Goal: Feedback & Contribution: Leave review/rating

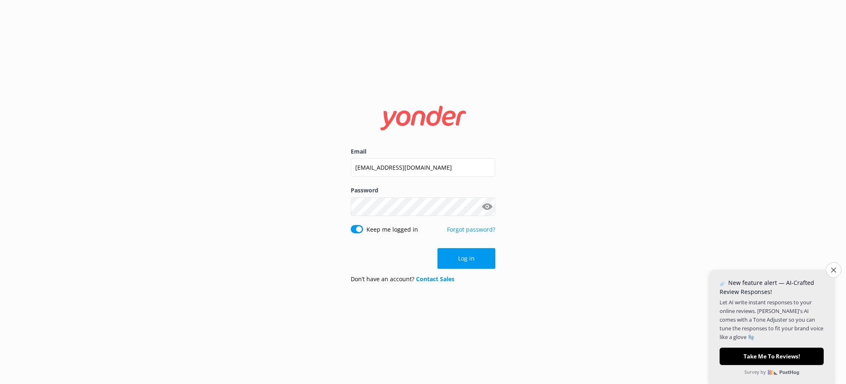
click at [488, 261] on button "Log in" at bounding box center [466, 258] width 58 height 21
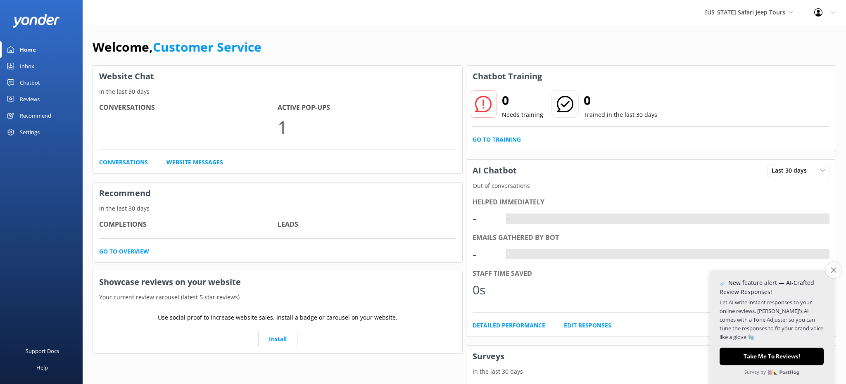
click at [833, 272] on icon "Close survey" at bounding box center [833, 269] width 5 height 5
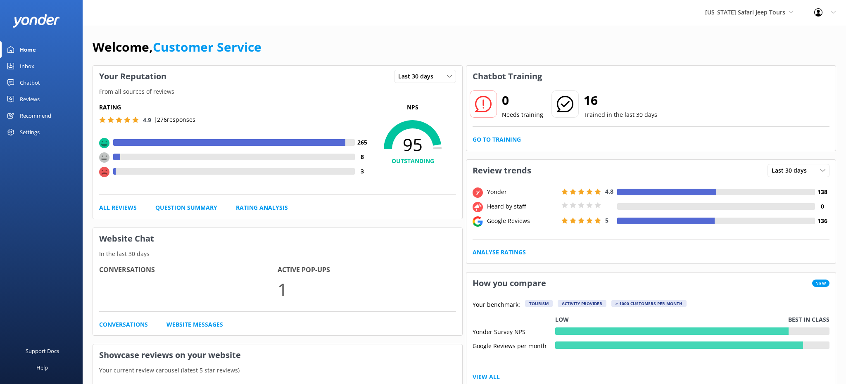
click at [26, 69] on div "Inbox" at bounding box center [27, 66] width 14 height 17
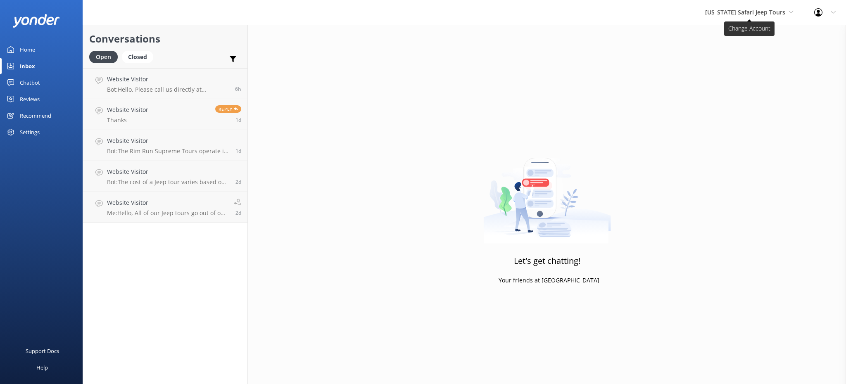
click at [777, 13] on span "[US_STATE] Safari Jeep Tours" at bounding box center [745, 12] width 80 height 8
click at [762, 36] on link "[GEOGRAPHIC_DATA]" at bounding box center [736, 35] width 83 height 20
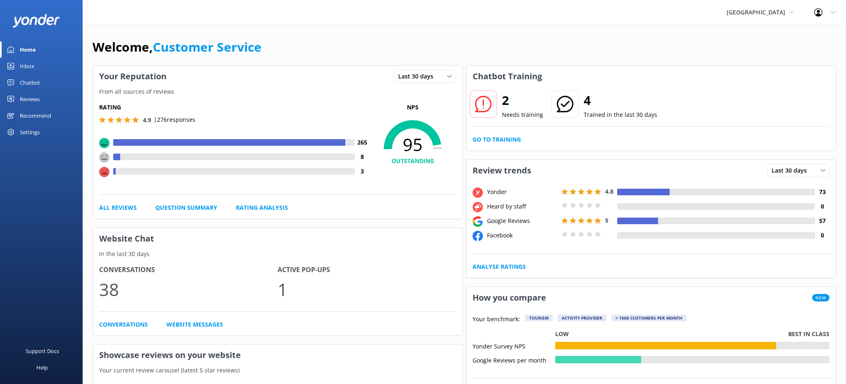
click at [25, 65] on div "Inbox" at bounding box center [27, 66] width 14 height 17
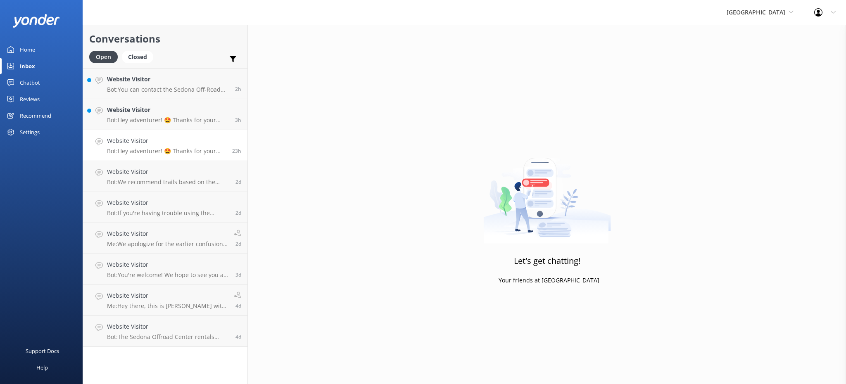
click at [119, 143] on h4 "Website Visitor" at bounding box center [166, 140] width 119 height 9
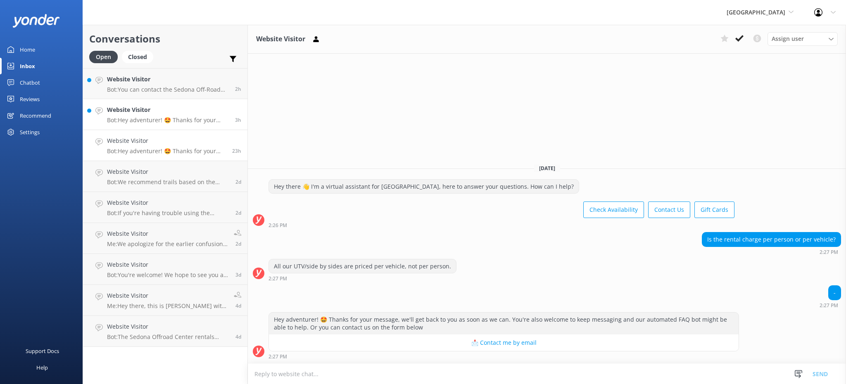
click at [150, 119] on p "Bot: Hey adventurer! 🤩 Thanks for your message, we'll get back to you as soon a…" at bounding box center [168, 119] width 122 height 7
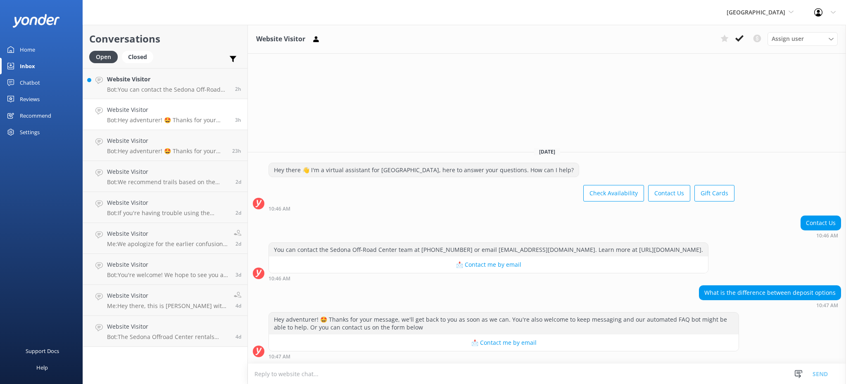
click at [409, 381] on textarea at bounding box center [547, 374] width 598 height 20
click at [167, 105] on link "Website Visitor Bot: Hey adventurer! 🤩 Thanks for your message, we'll get back …" at bounding box center [165, 114] width 164 height 31
click at [168, 90] on p "Bot: You can contact the Sedona Off-Road Center team at (928) 284-4735 or email…" at bounding box center [168, 89] width 122 height 7
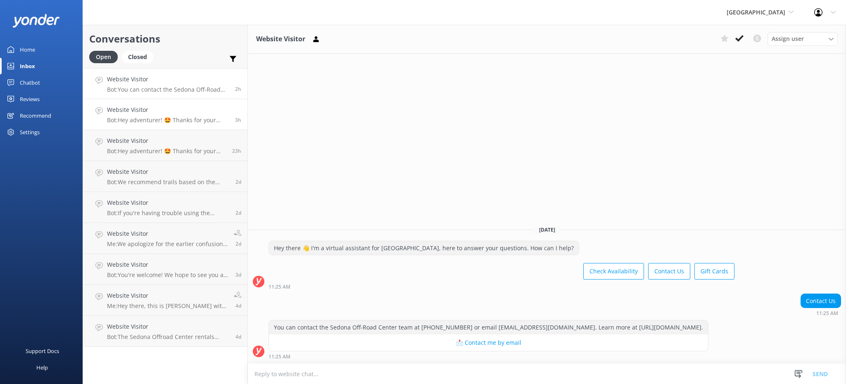
click at [167, 112] on h4 "Website Visitor" at bounding box center [168, 109] width 122 height 9
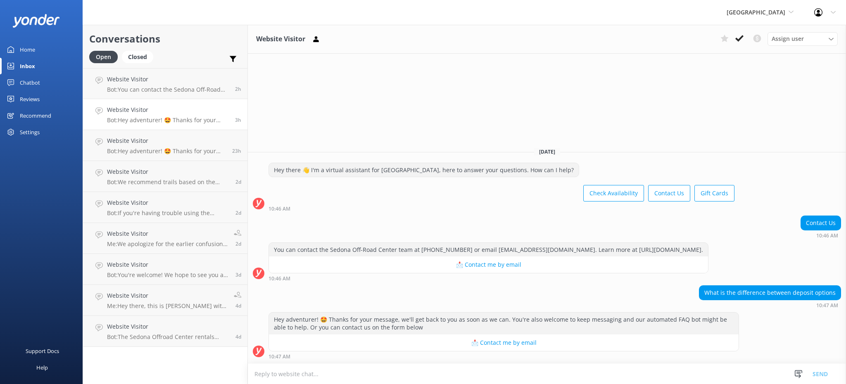
click at [819, 16] on use at bounding box center [818, 12] width 8 height 8
click at [772, 14] on span "[GEOGRAPHIC_DATA]" at bounding box center [756, 12] width 59 height 8
click at [738, 72] on link "[US_STATE] ATV Adventures" at bounding box center [757, 74] width 83 height 20
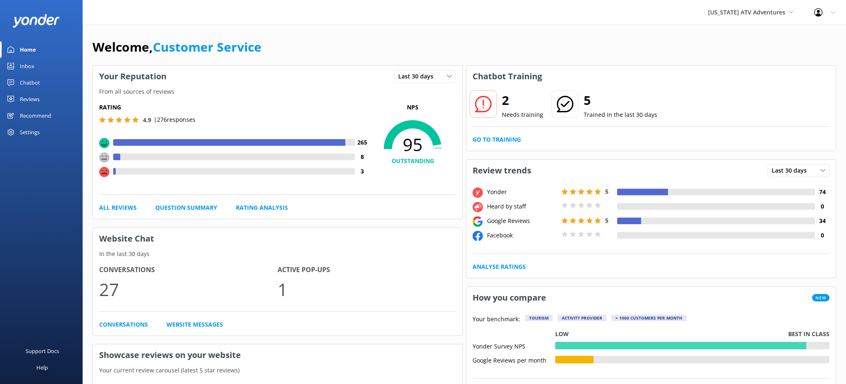
click at [25, 70] on div "Inbox" at bounding box center [27, 66] width 14 height 17
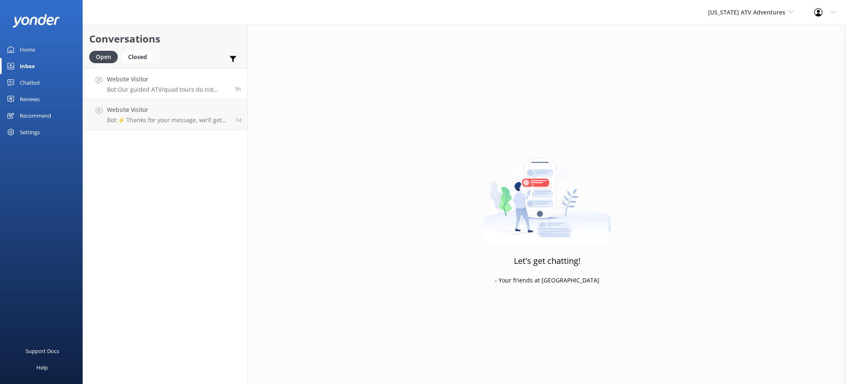
click at [169, 84] on div "Website Visitor Bot: Our guided ATV/quad tours do not include vortex locations.…" at bounding box center [168, 84] width 122 height 18
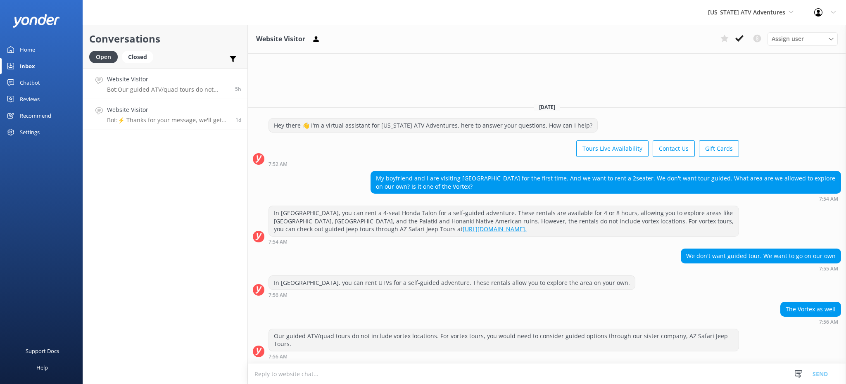
click at [179, 121] on p "Bot: ⚡ Thanks for your message, we'll get back to you as soon as we can. You're…" at bounding box center [168, 119] width 122 height 7
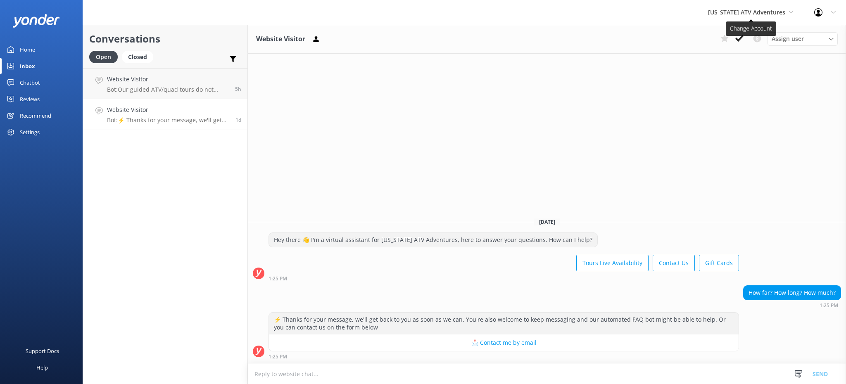
click at [771, 15] on span "[US_STATE] ATV Adventures" at bounding box center [746, 12] width 77 height 8
click at [748, 35] on link "[GEOGRAPHIC_DATA]" at bounding box center [739, 35] width 83 height 20
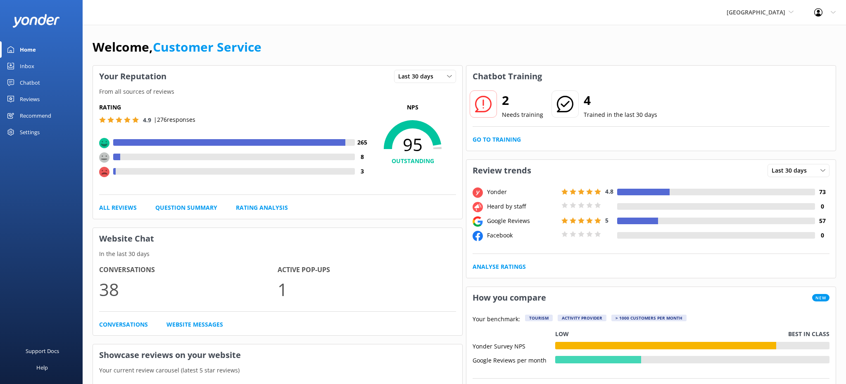
click at [36, 61] on link "Inbox" at bounding box center [41, 66] width 83 height 17
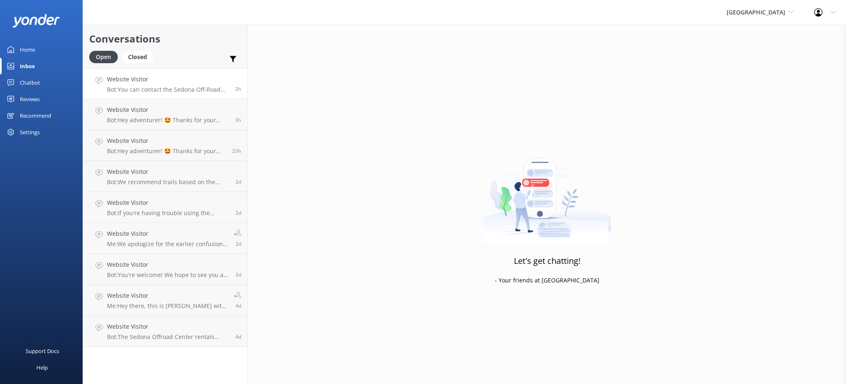
click at [167, 88] on p "Bot: You can contact the Sedona Off-Road Center team at (928) 284-4735 or email…" at bounding box center [168, 89] width 122 height 7
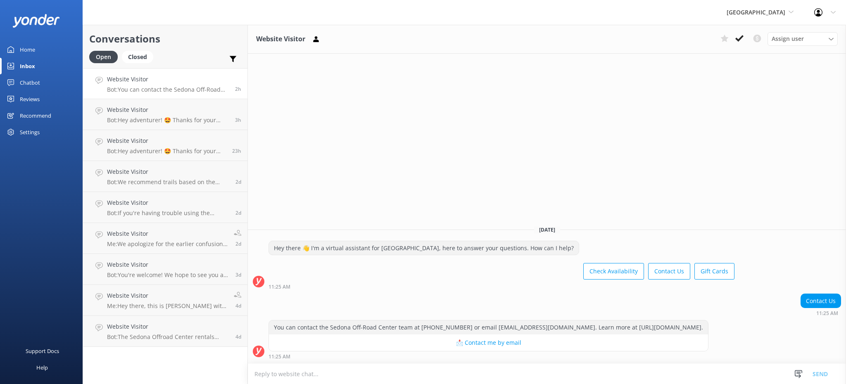
click at [774, 19] on div "Sedona Off-Road Center Sedona Off-Road Center Arizona Safari Jeep Tours Arizona…" at bounding box center [760, 12] width 88 height 25
click at [743, 57] on link "[US_STATE] Safari Jeep Tours" at bounding box center [757, 55] width 83 height 20
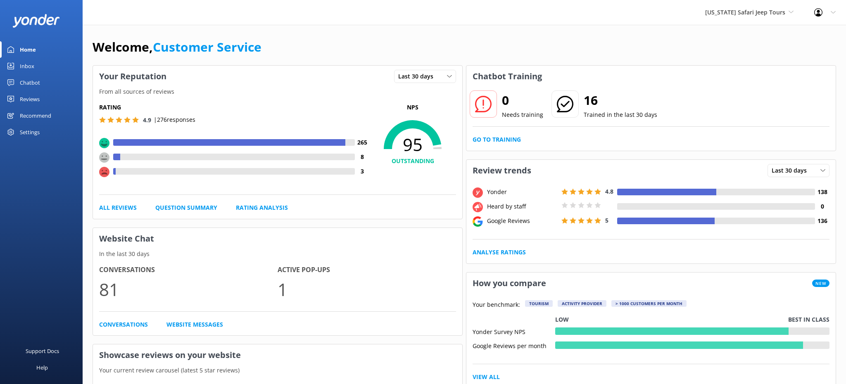
click at [29, 69] on div "Inbox" at bounding box center [27, 66] width 14 height 17
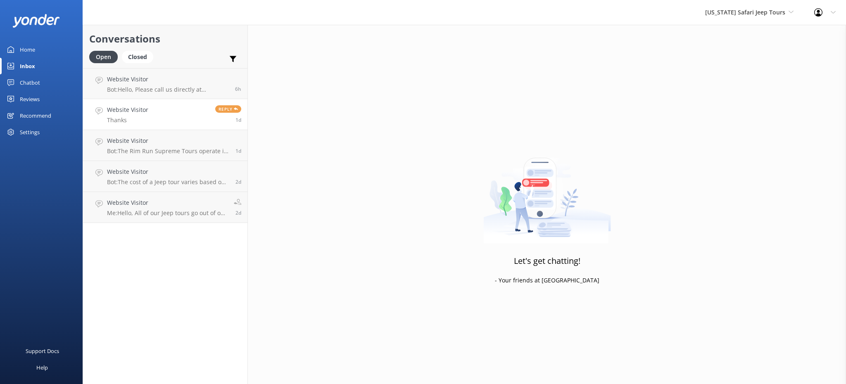
click at [142, 112] on h4 "Website Visitor" at bounding box center [127, 109] width 41 height 9
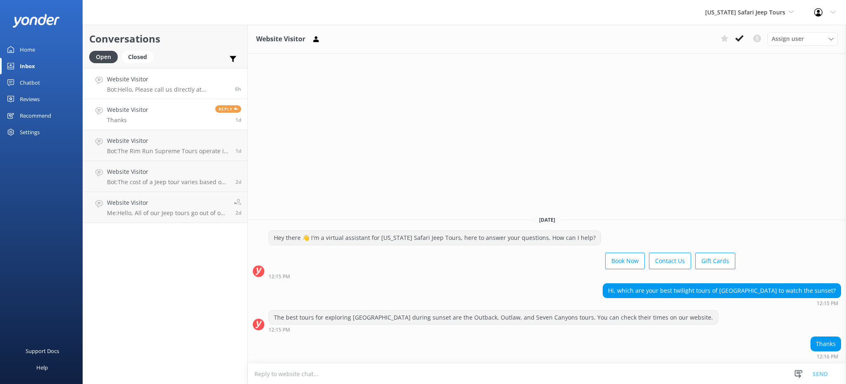
click at [136, 87] on p "Bot: Hello, Please call us directly at 928-282-3012 to confirm your reservation." at bounding box center [168, 89] width 122 height 7
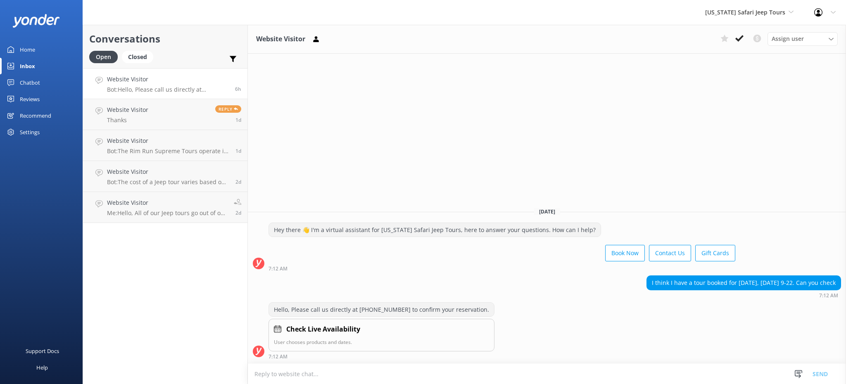
click at [35, 86] on div "Chatbot" at bounding box center [30, 82] width 20 height 17
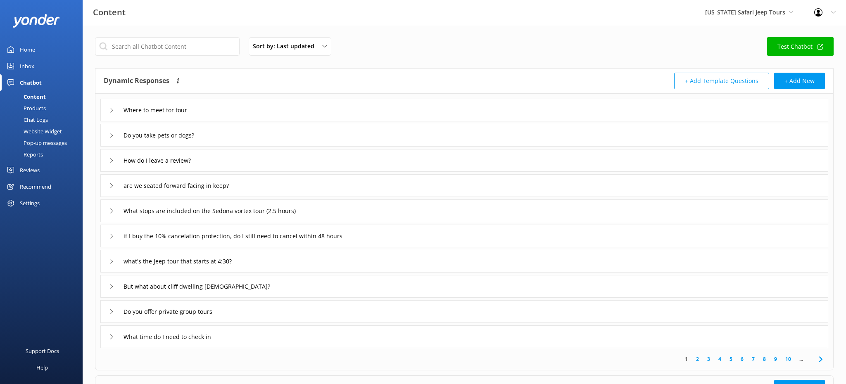
click at [31, 68] on div "Inbox" at bounding box center [27, 66] width 14 height 17
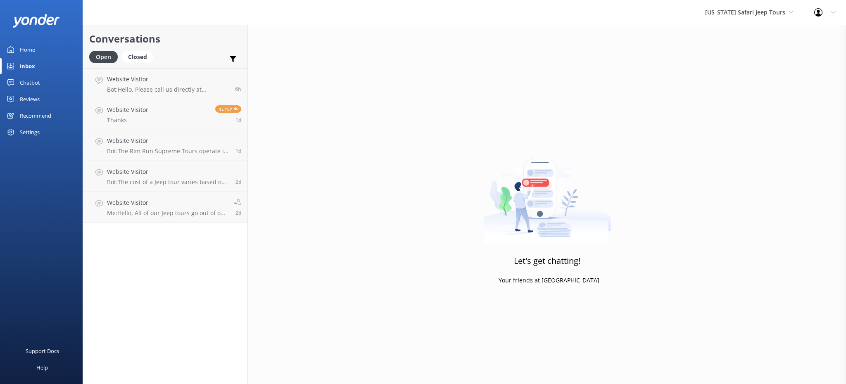
click at [28, 54] on div "Home" at bounding box center [27, 49] width 15 height 17
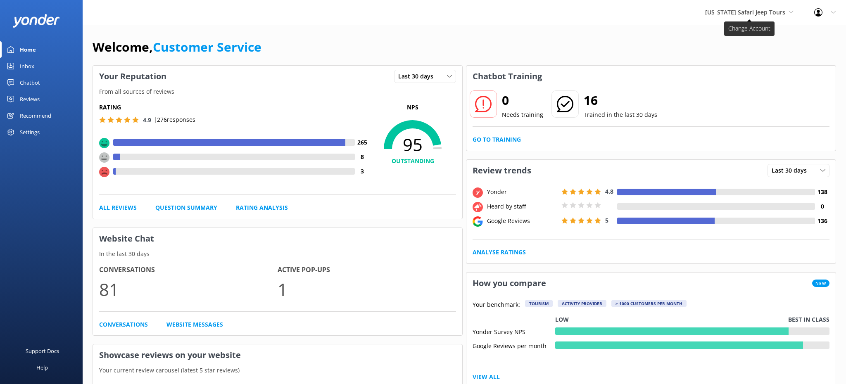
click at [741, 14] on span "[US_STATE] Safari Jeep Tours" at bounding box center [745, 12] width 80 height 8
click at [746, 40] on link "[GEOGRAPHIC_DATA]" at bounding box center [736, 35] width 83 height 20
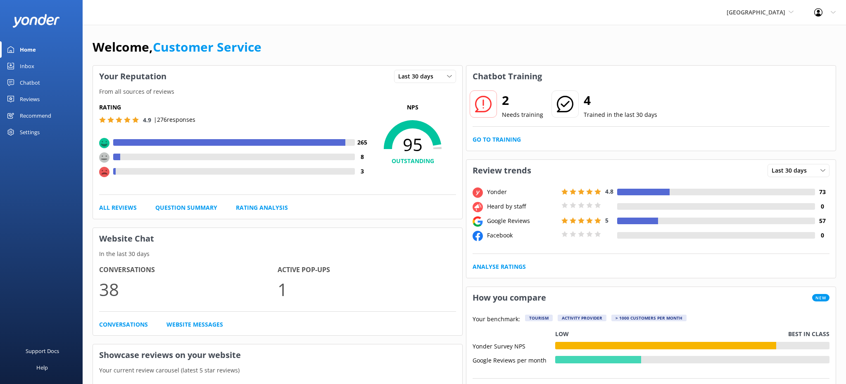
click at [487, 100] on icon at bounding box center [483, 104] width 17 height 17
click at [506, 100] on h2 "2" at bounding box center [522, 100] width 41 height 20
click at [506, 135] on div "2 Needs training 4 Trained in the last 30 days Go to Training" at bounding box center [650, 119] width 369 height 64
click at [504, 138] on link "Go to Training" at bounding box center [497, 139] width 48 height 9
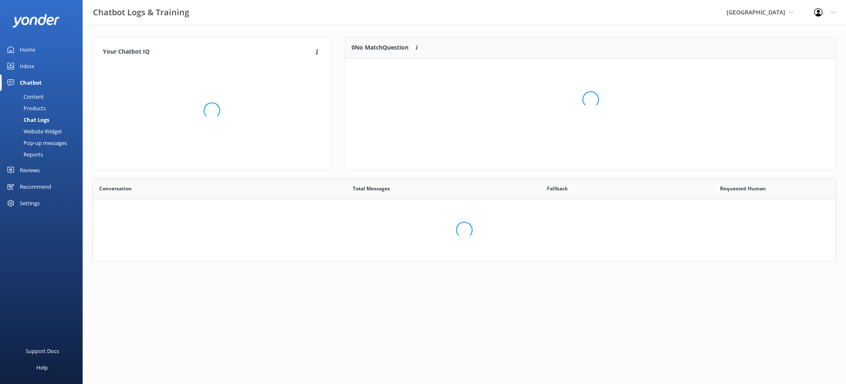
scroll to position [62, 490]
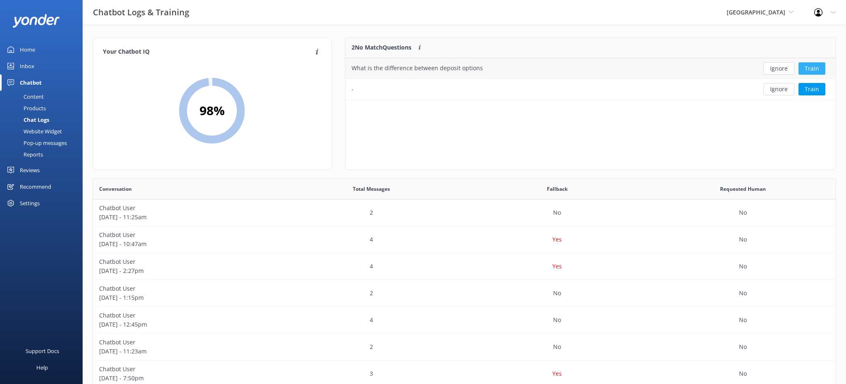
click at [817, 66] on button "Train" at bounding box center [811, 68] width 27 height 12
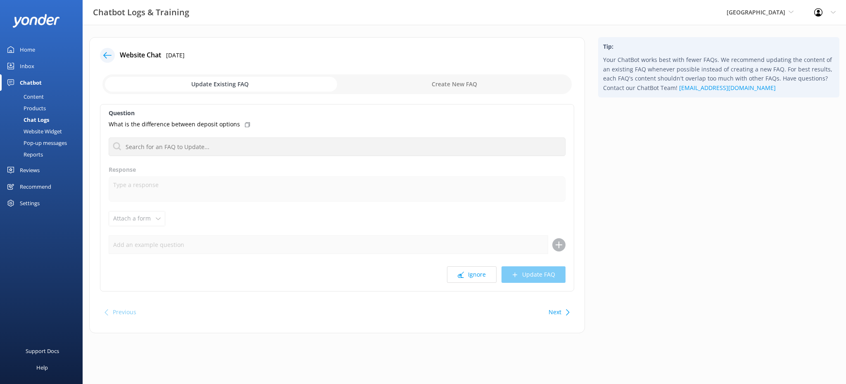
click at [438, 91] on input "checkbox" at bounding box center [336, 84] width 469 height 20
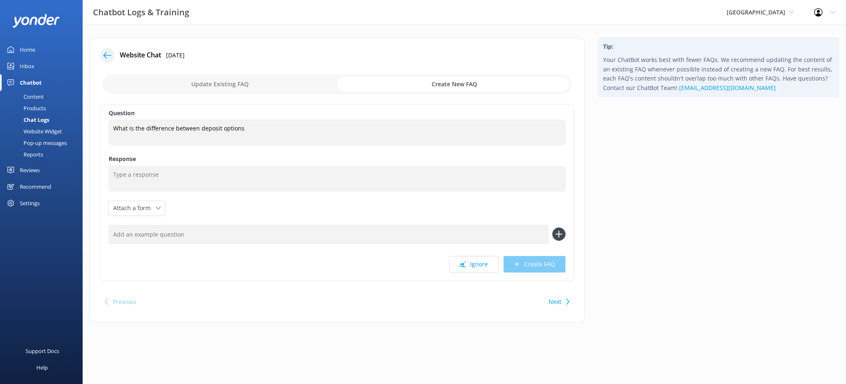
click at [252, 85] on input "checkbox" at bounding box center [336, 84] width 469 height 20
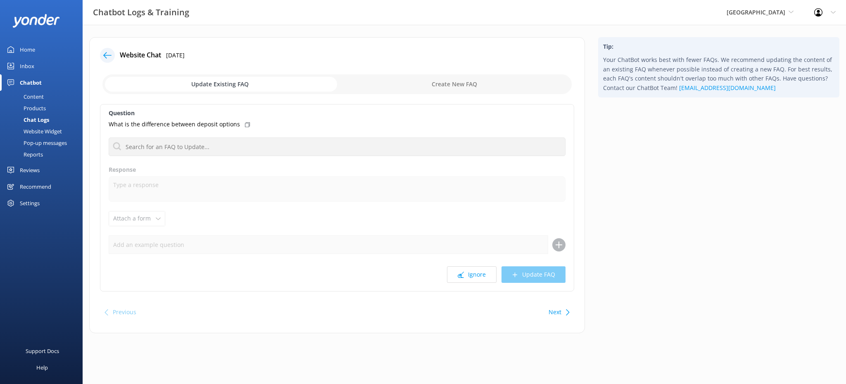
click at [436, 81] on input "checkbox" at bounding box center [336, 84] width 469 height 20
checkbox input "true"
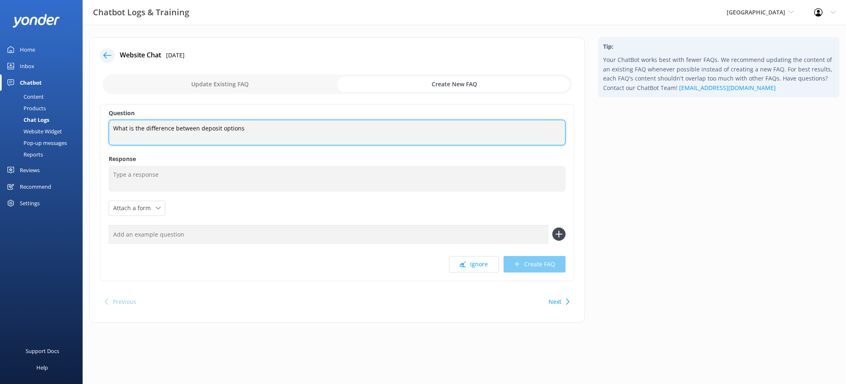
click at [153, 139] on textarea "What is the difference between deposit options" at bounding box center [337, 133] width 457 height 26
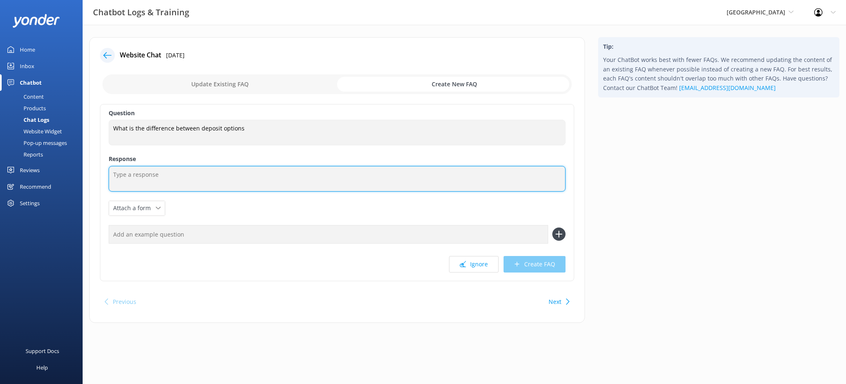
click at [216, 174] on textarea at bounding box center [337, 179] width 457 height 26
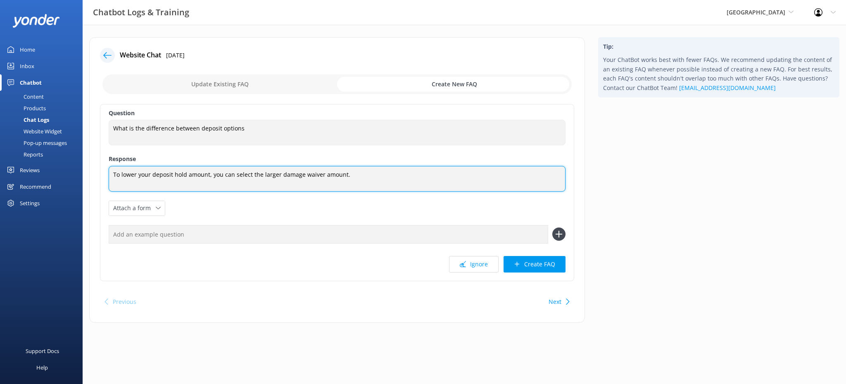
drag, startPoint x: 339, startPoint y: 176, endPoint x: 352, endPoint y: 177, distance: 12.9
click at [340, 176] on textarea "To lower your deposit hold amount, you can select the larger damage waiver amou…" at bounding box center [337, 179] width 457 height 26
click at [352, 177] on textarea "To lower your deposit hold amount, you can select the larger damage waiver amou…" at bounding box center [337, 179] width 457 height 26
click at [117, 173] on textarea "To lower your deposit hold amount, you can select the larger damage waiver amou…" at bounding box center [337, 179] width 457 height 26
click at [216, 178] on textarea "If you are looking to lower your deposit hold amount, you can select the larger…" at bounding box center [337, 179] width 457 height 26
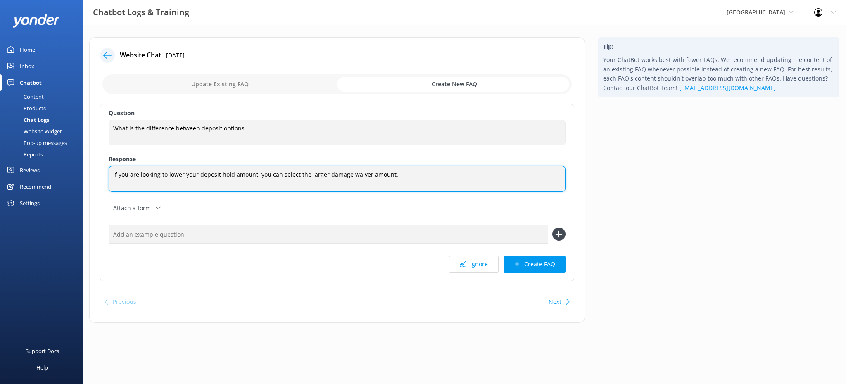
click at [249, 174] on textarea "If you are looking to lower your deposit hold amount, you can select the larger…" at bounding box center [337, 179] width 457 height 26
drag, startPoint x: 316, startPoint y: 177, endPoint x: 343, endPoint y: 175, distance: 26.9
click at [317, 176] on textarea "If you are looking to lower your deposit hold amount, you can select the larger…" at bounding box center [337, 179] width 457 height 26
drag, startPoint x: 319, startPoint y: 181, endPoint x: 365, endPoint y: 180, distance: 45.8
click at [347, 183] on textarea "If you are looking to lower your deposit hold amount, you can select the larger…" at bounding box center [337, 179] width 457 height 26
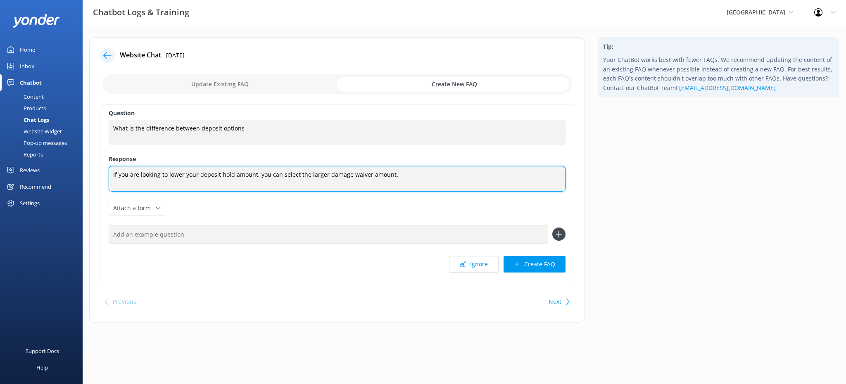
click at [405, 174] on textarea "If you are looking to lower your deposit hold amount, you can select the larger…" at bounding box center [337, 179] width 457 height 26
type textarea "If you are looking to lower your deposit hold amount, you can select the larger…"
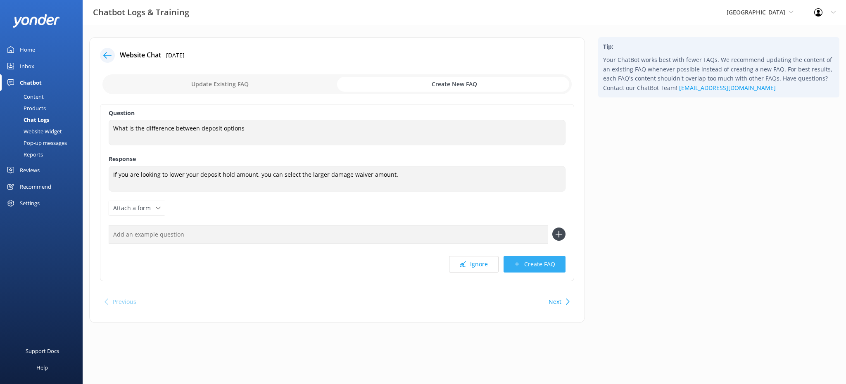
click at [540, 270] on button "Create FAQ" at bounding box center [534, 264] width 62 height 17
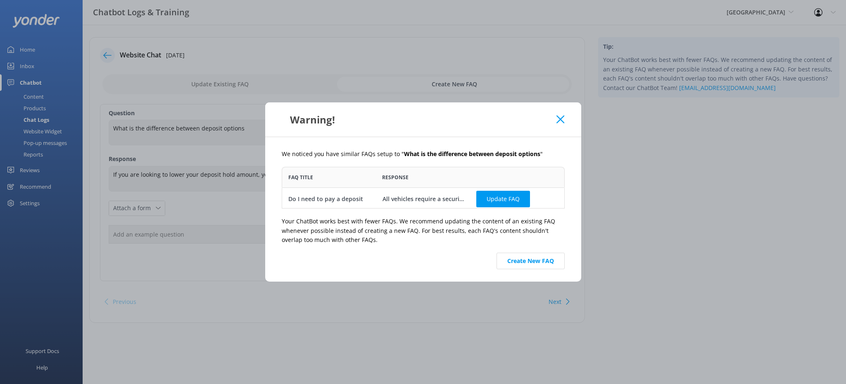
scroll to position [42, 283]
click at [546, 268] on button "Create New FAQ" at bounding box center [530, 261] width 68 height 17
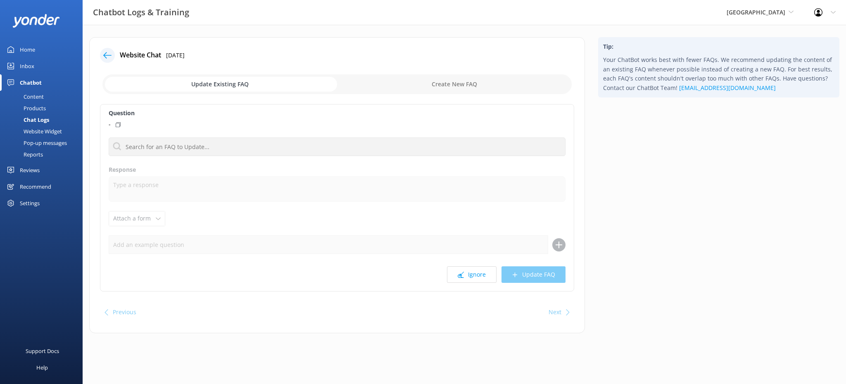
click at [105, 52] on icon at bounding box center [107, 55] width 8 height 8
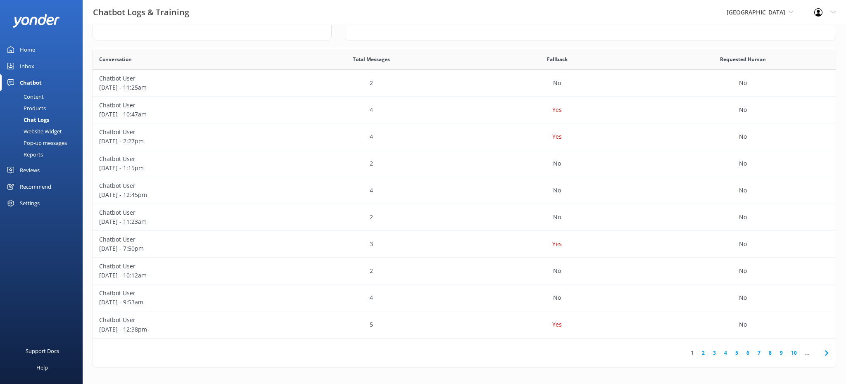
scroll to position [0, 0]
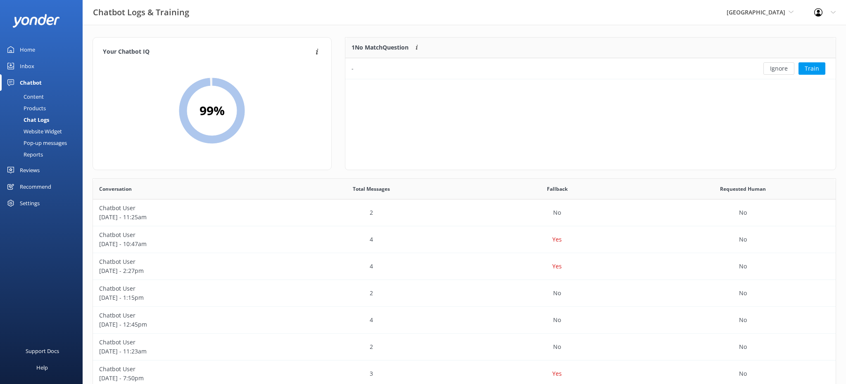
click at [40, 111] on div "Products" at bounding box center [25, 108] width 41 height 12
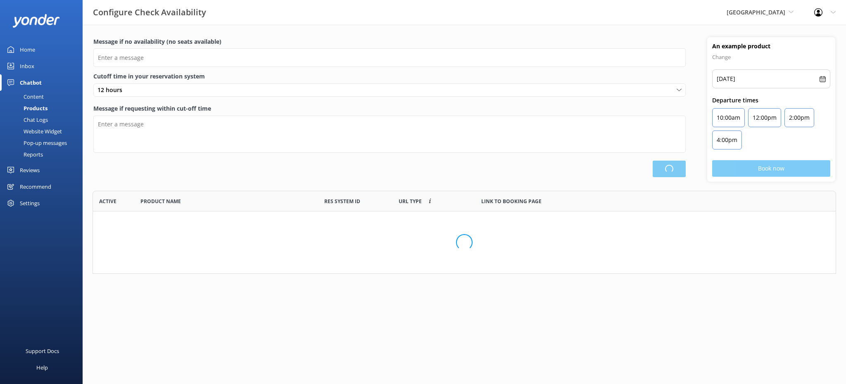
scroll to position [83, 743]
type input "There are no seats available, please check an alternative day"
type textarea "Our online booking system closes {hours} prior to departure. Please contact us …"
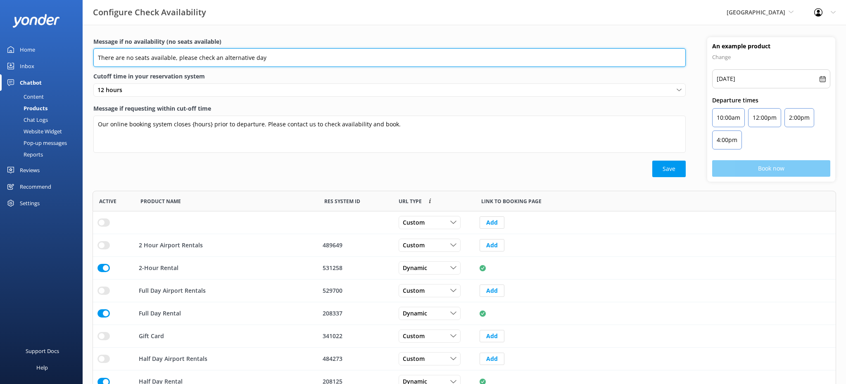
click at [123, 61] on input "There are no seats available, please check an alternative day" at bounding box center [389, 57] width 592 height 19
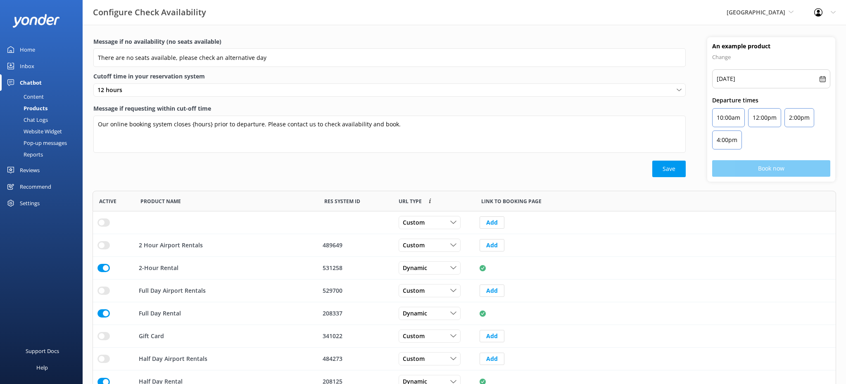
click at [212, 47] on div "Message if no availability (no seats available) There are no seats available, p…" at bounding box center [389, 54] width 592 height 35
click at [108, 247] on input "row" at bounding box center [103, 245] width 12 height 8
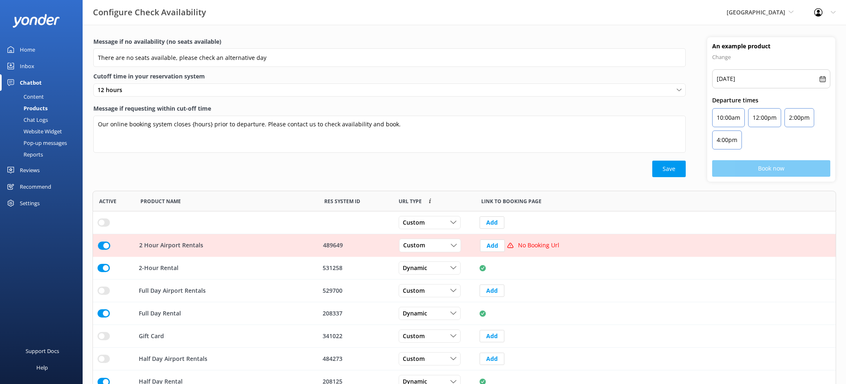
click at [108, 247] on input "row" at bounding box center [104, 246] width 12 height 8
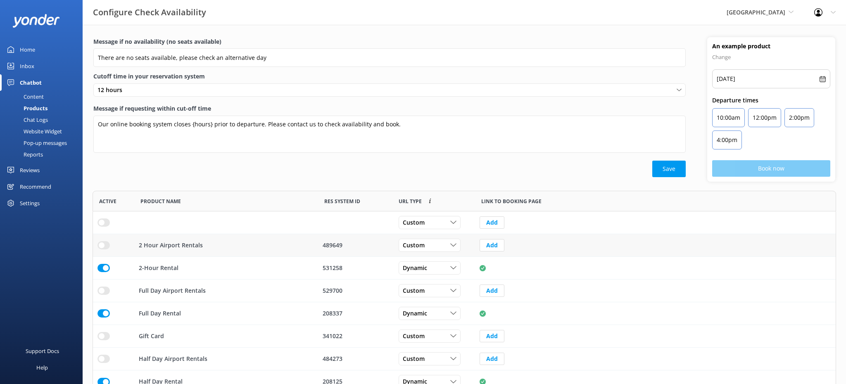
click at [104, 245] on input "row" at bounding box center [103, 245] width 12 height 8
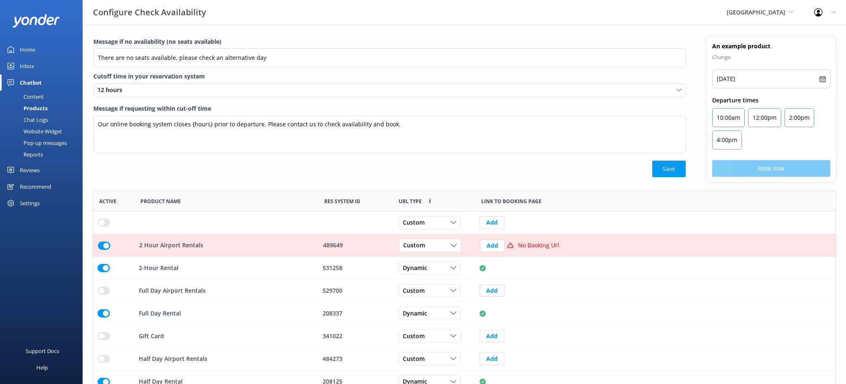
click at [104, 245] on input "row" at bounding box center [104, 246] width 12 height 8
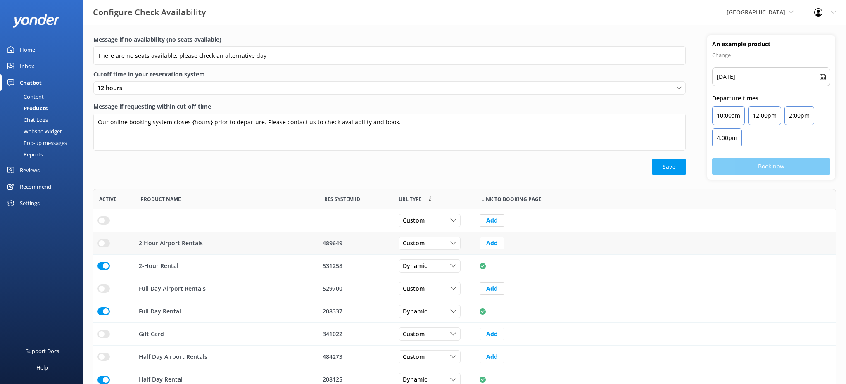
scroll to position [2, 0]
click at [48, 120] on link "Chat Logs" at bounding box center [44, 120] width 78 height 12
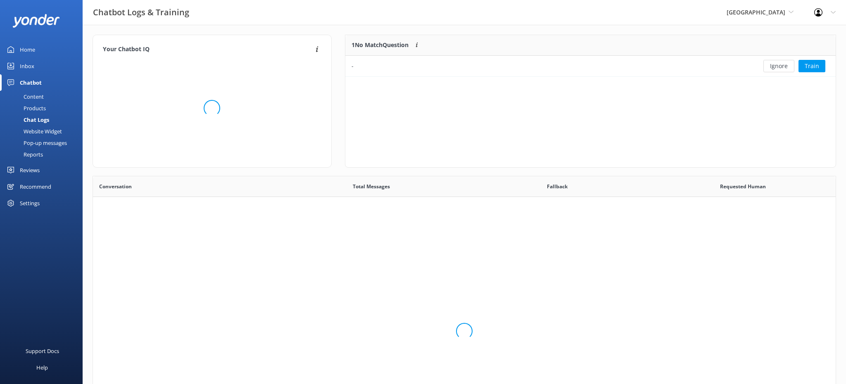
scroll to position [42, 490]
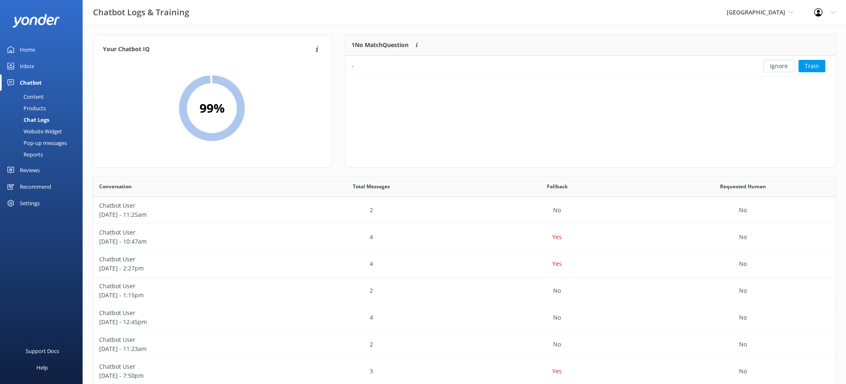
click at [47, 127] on div "Website Widget" at bounding box center [33, 132] width 57 height 12
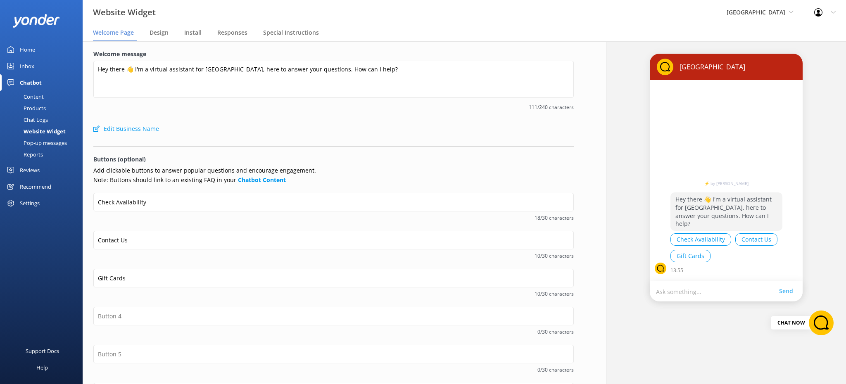
click at [58, 128] on div "Website Widget" at bounding box center [35, 132] width 61 height 12
click at [51, 141] on div "Pop-up messages" at bounding box center [36, 143] width 62 height 12
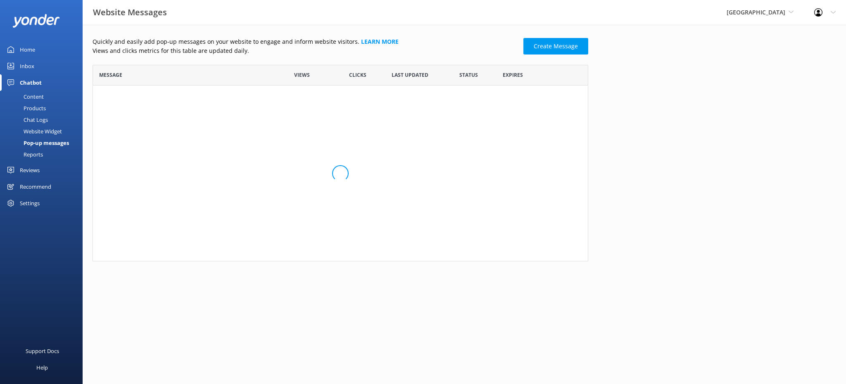
scroll to position [91, 496]
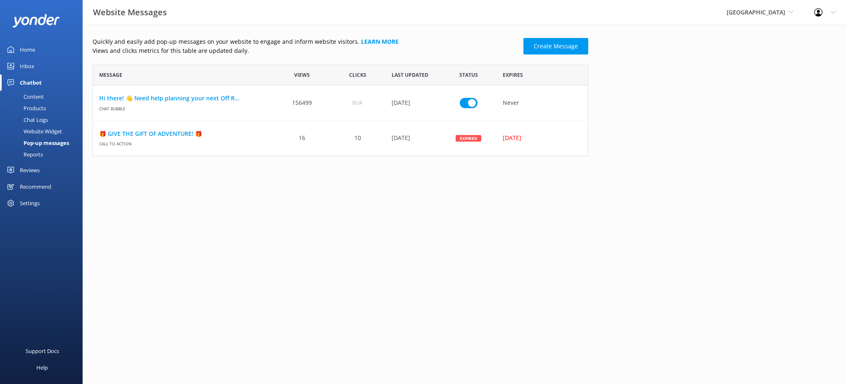
click at [38, 170] on div "Reviews" at bounding box center [30, 170] width 20 height 17
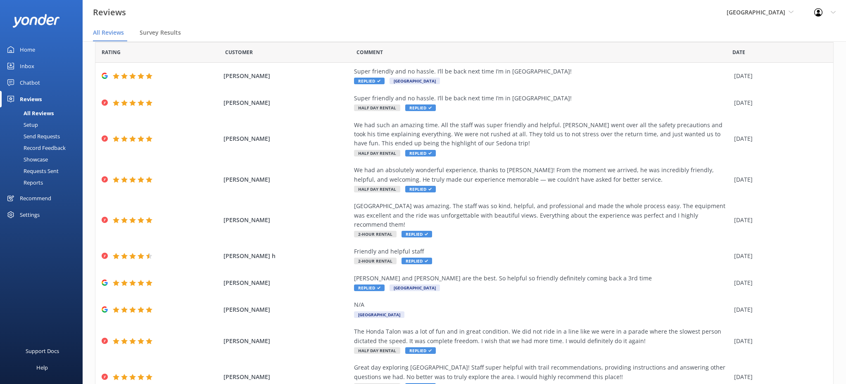
scroll to position [0, 0]
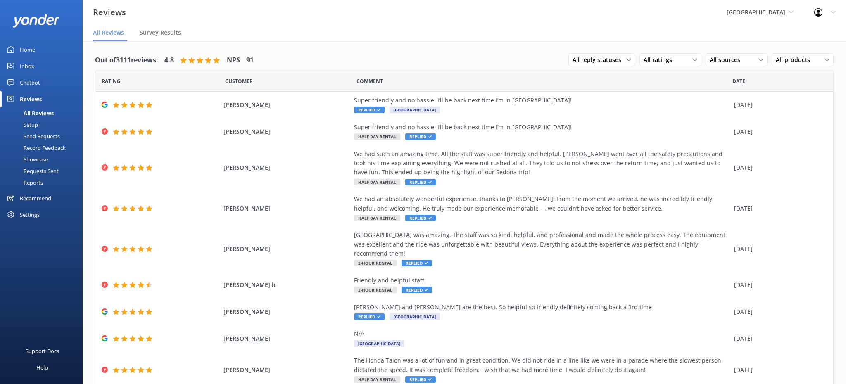
click at [58, 145] on div "Record Feedback" at bounding box center [35, 148] width 61 height 12
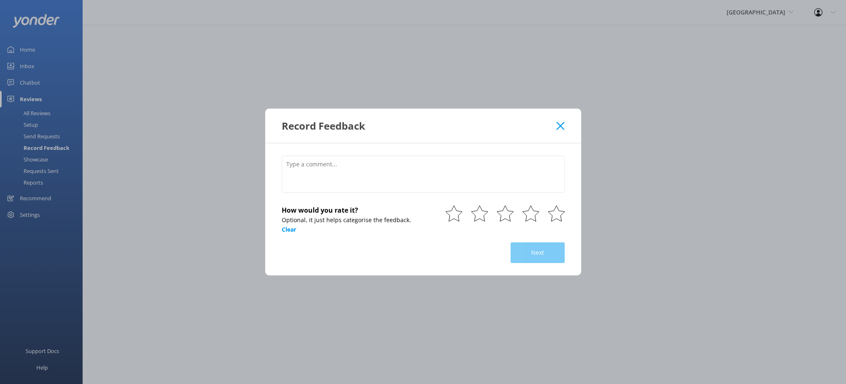
click at [552, 130] on div "Record Feedback" at bounding box center [419, 126] width 275 height 14
click at [557, 129] on icon at bounding box center [560, 126] width 8 height 8
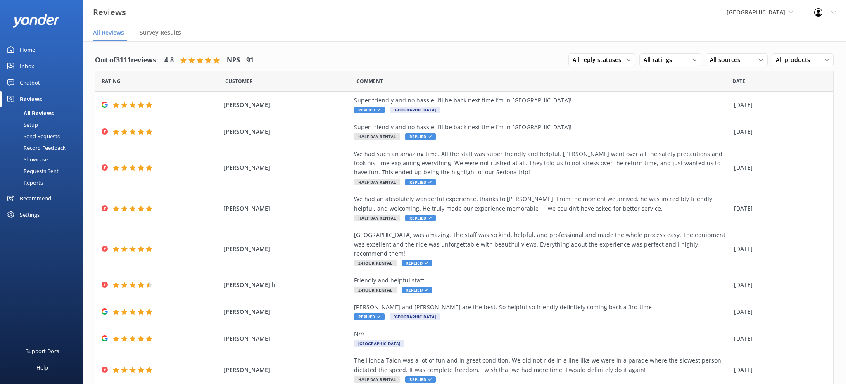
click at [38, 82] on div "Chatbot" at bounding box center [30, 82] width 20 height 17
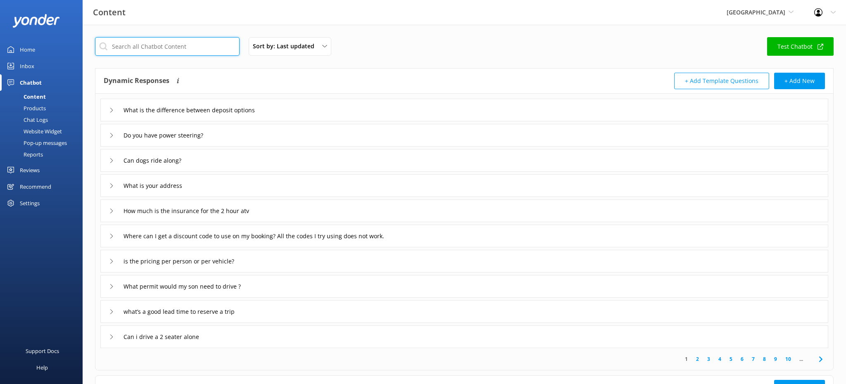
click at [168, 50] on input "text" at bounding box center [167, 46] width 145 height 19
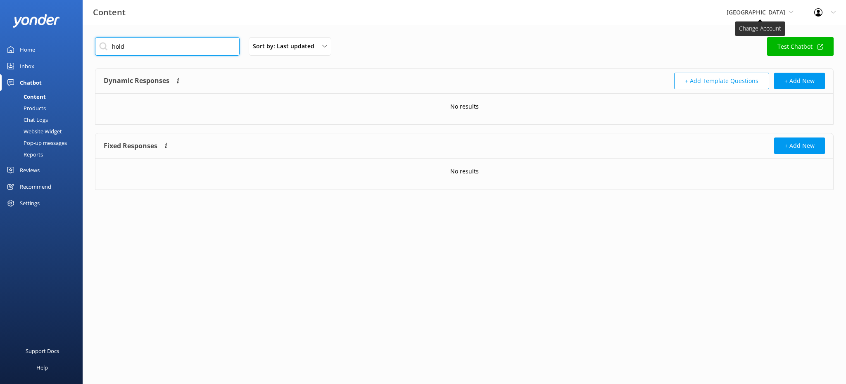
type input "hold"
click at [751, 16] on span "[GEOGRAPHIC_DATA]" at bounding box center [756, 12] width 59 height 8
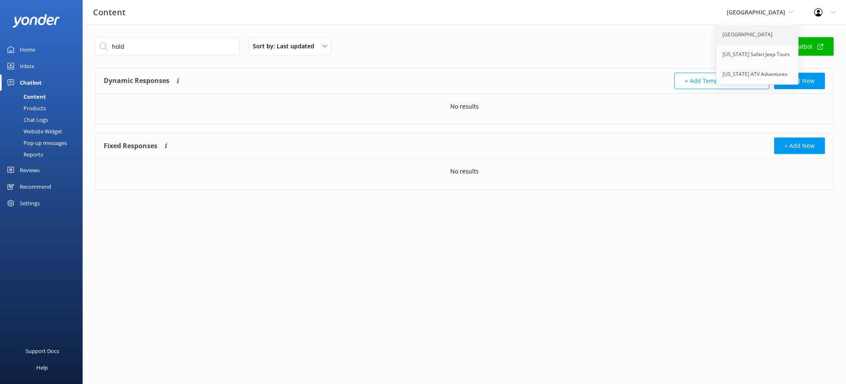
click at [752, 30] on link "[GEOGRAPHIC_DATA]" at bounding box center [757, 35] width 83 height 20
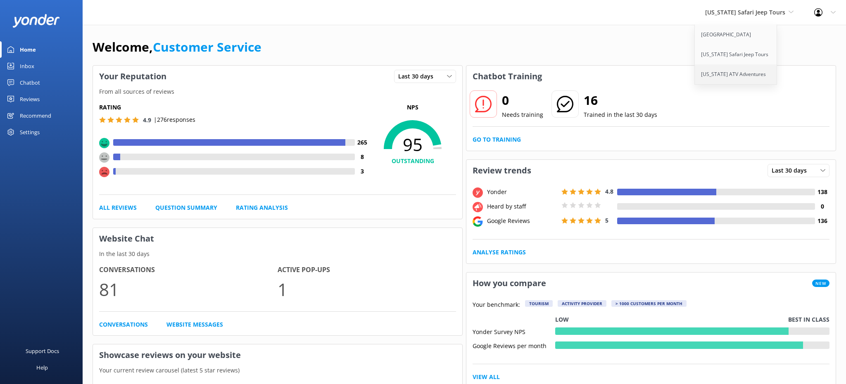
click at [739, 73] on link "[US_STATE] ATV Adventures" at bounding box center [736, 74] width 83 height 20
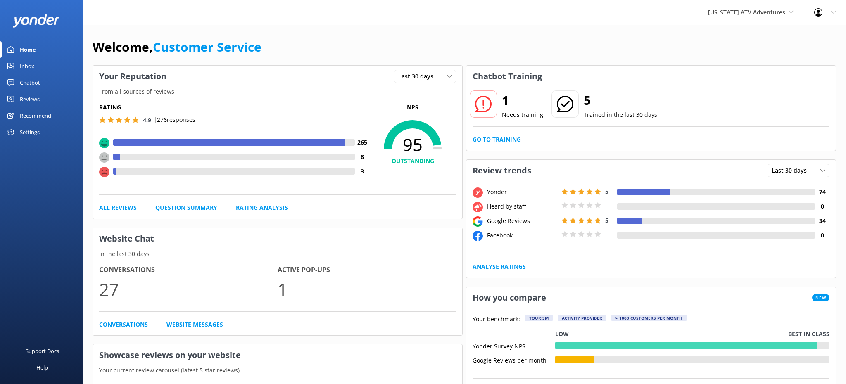
click at [496, 138] on link "Go to Training" at bounding box center [497, 139] width 48 height 9
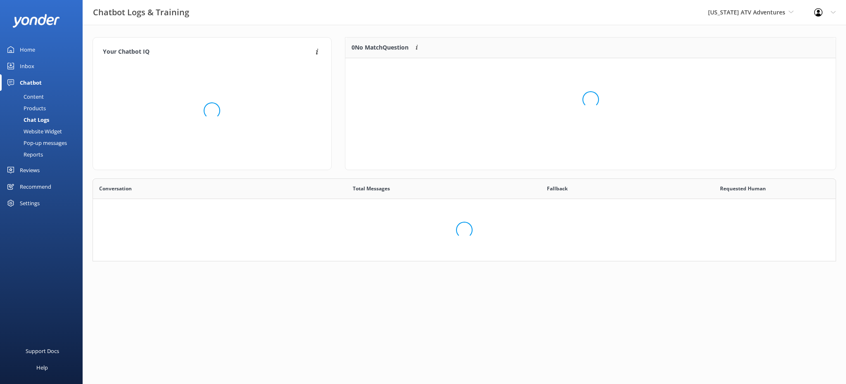
scroll to position [290, 743]
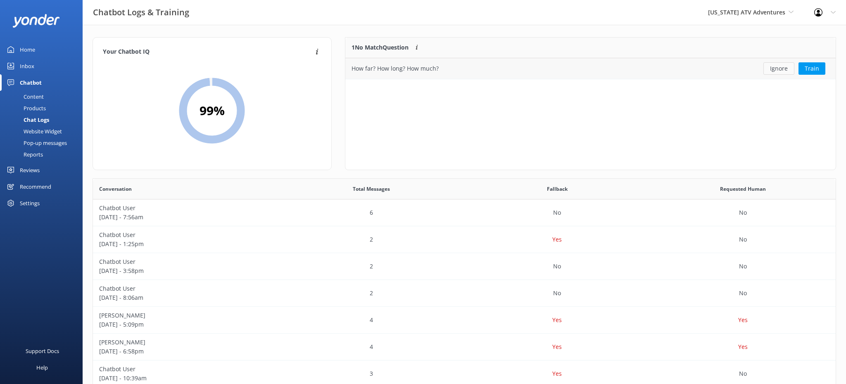
click at [778, 72] on button "Ignore" at bounding box center [778, 68] width 31 height 12
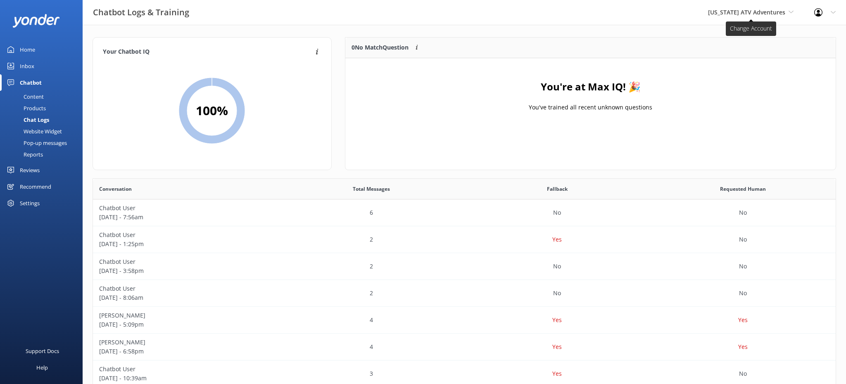
click at [743, 11] on span "[US_STATE] ATV Adventures" at bounding box center [746, 12] width 77 height 8
click at [762, 38] on link "[GEOGRAPHIC_DATA]" at bounding box center [739, 35] width 83 height 20
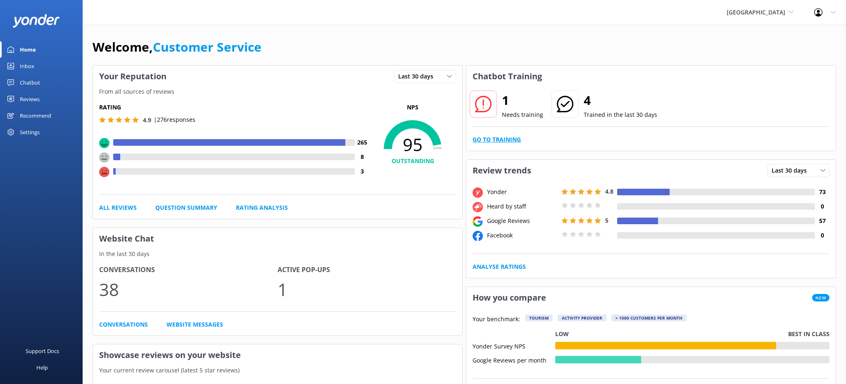
click at [511, 141] on link "Go to Training" at bounding box center [497, 139] width 48 height 9
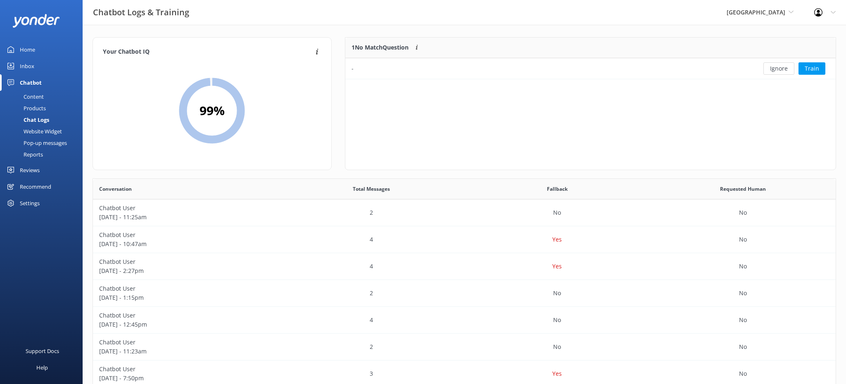
scroll to position [42, 490]
click at [772, 69] on button "Ignore" at bounding box center [778, 68] width 31 height 12
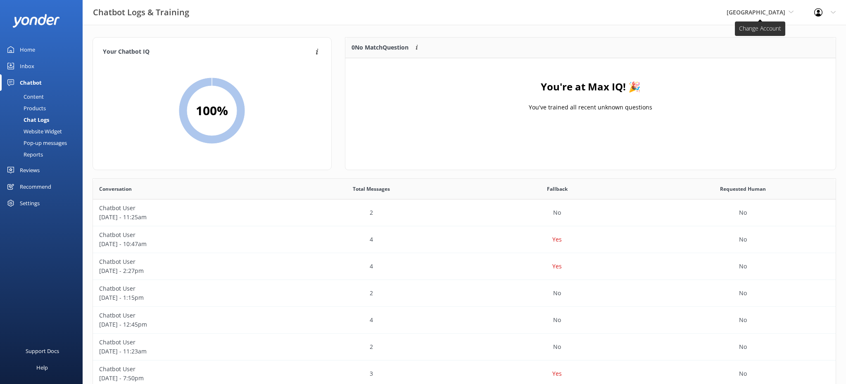
click at [784, 12] on span "[GEOGRAPHIC_DATA]" at bounding box center [756, 12] width 59 height 8
click at [734, 51] on link "[US_STATE] Safari Jeep Tours" at bounding box center [757, 55] width 83 height 20
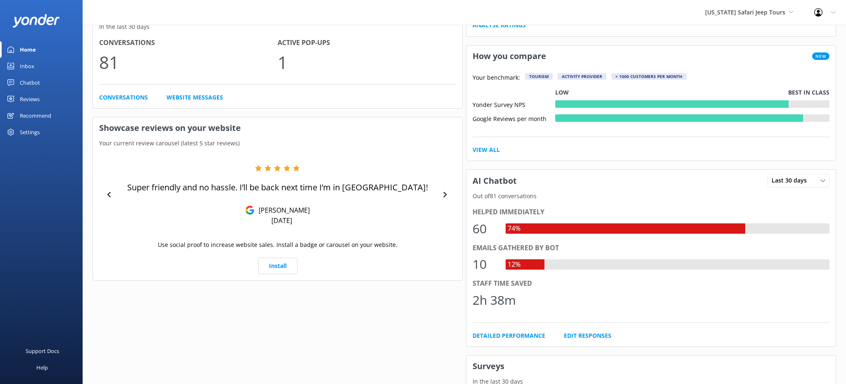
scroll to position [188, 0]
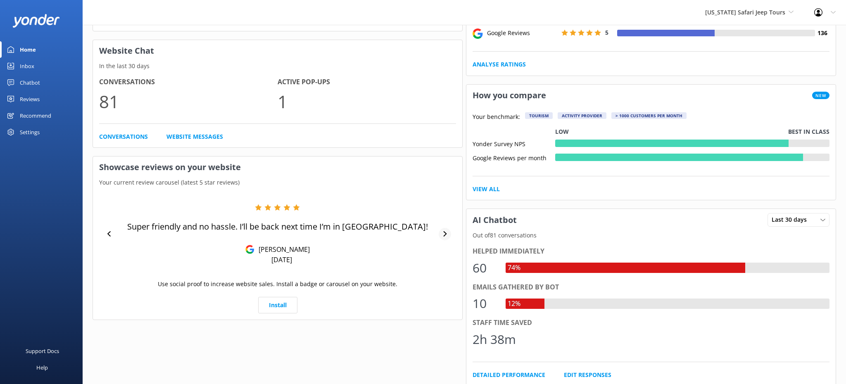
click at [446, 237] on icon at bounding box center [444, 233] width 5 height 5
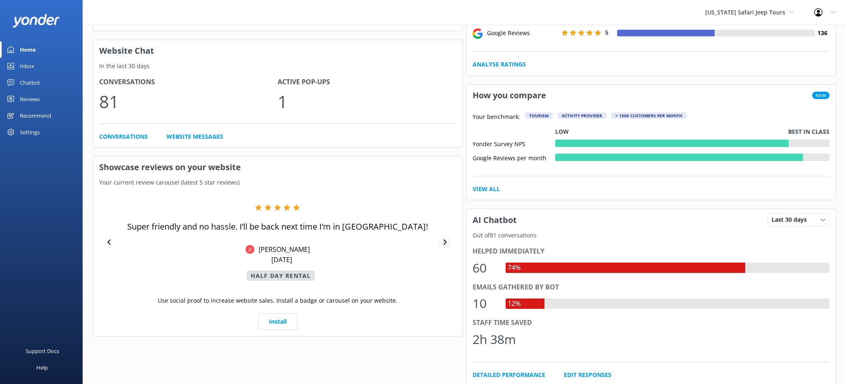
click at [446, 237] on div at bounding box center [445, 242] width 12 height 12
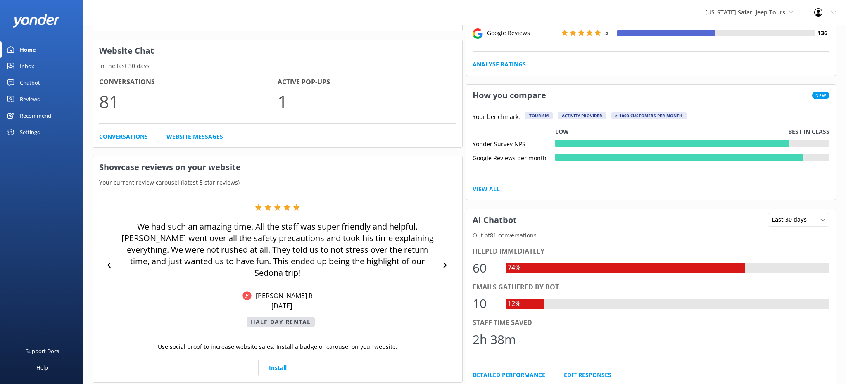
click at [445, 252] on div "We had such an amazing time. All the staff was super friendly and helpful. Tren…" at bounding box center [277, 265] width 357 height 123
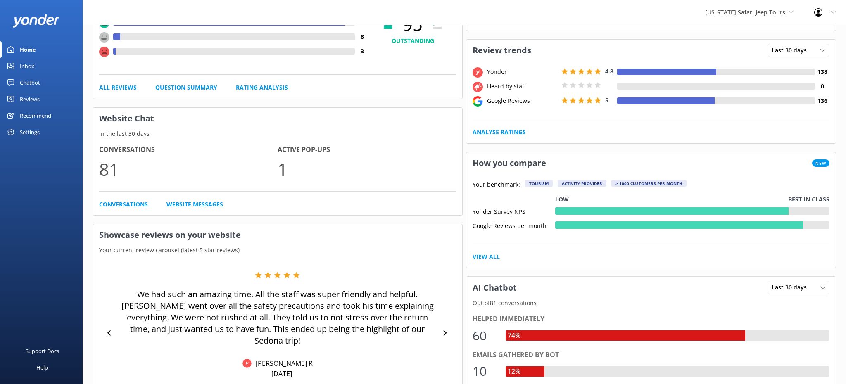
scroll to position [121, 0]
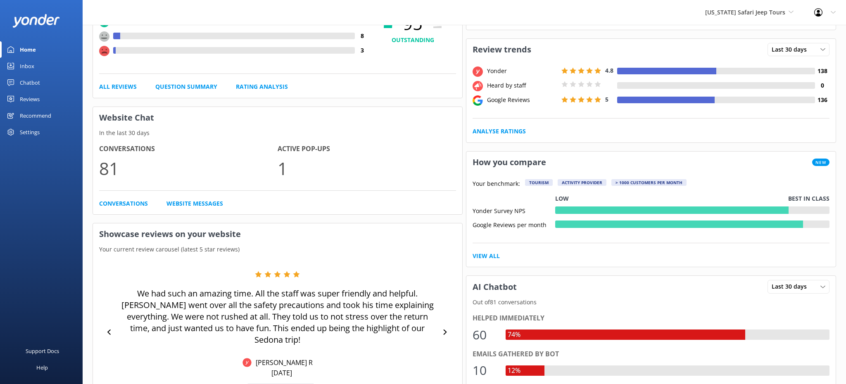
click at [450, 321] on div "We had such an amazing time. All the staff was super friendly and helpful. Tren…" at bounding box center [277, 332] width 357 height 123
click at [448, 327] on div at bounding box center [445, 332] width 12 height 12
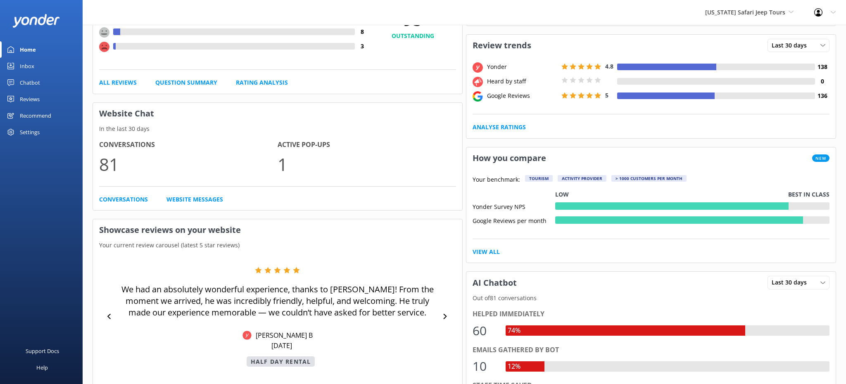
scroll to position [126, 0]
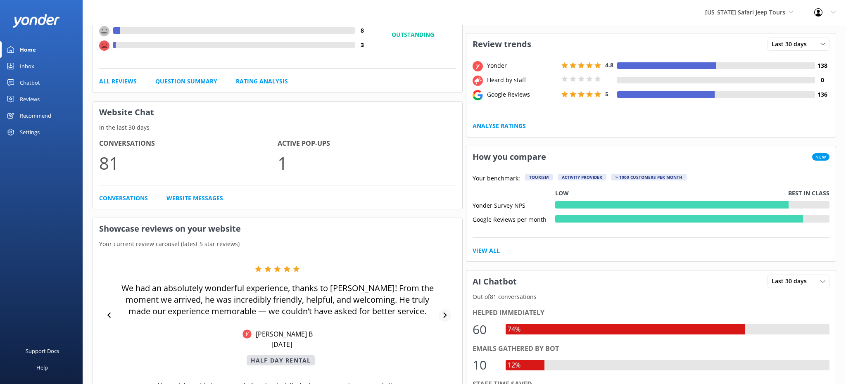
click at [447, 321] on div at bounding box center [445, 315] width 12 height 12
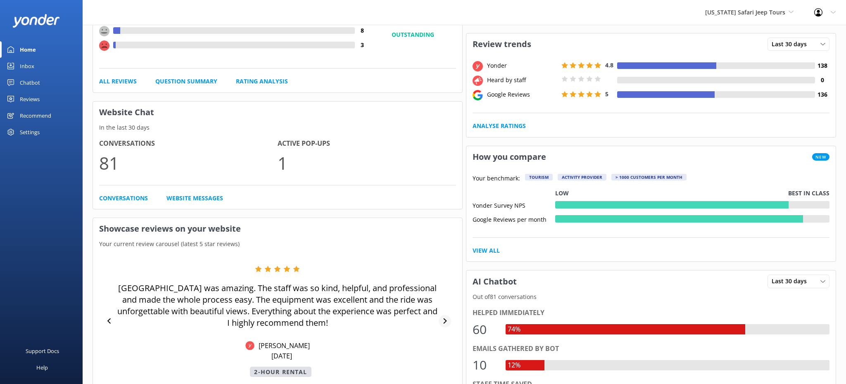
click at [447, 321] on icon at bounding box center [444, 320] width 5 height 5
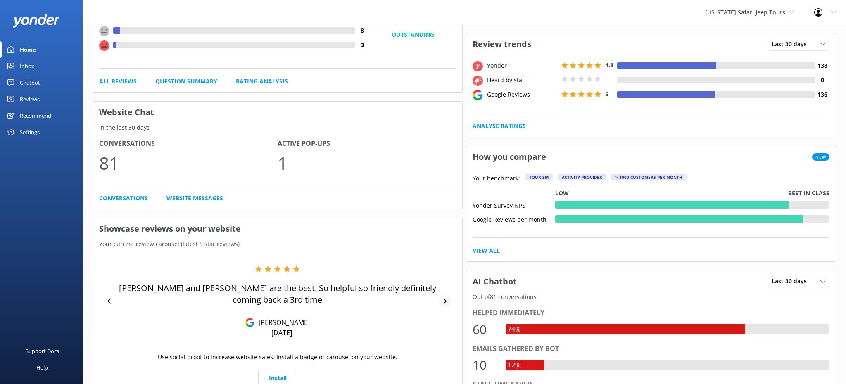
click at [447, 321] on div "Jon and Kyle are the best. So helpful so friendly definitely coming back a 3rd …" at bounding box center [277, 302] width 357 height 72
click at [446, 299] on icon at bounding box center [444, 301] width 3 height 5
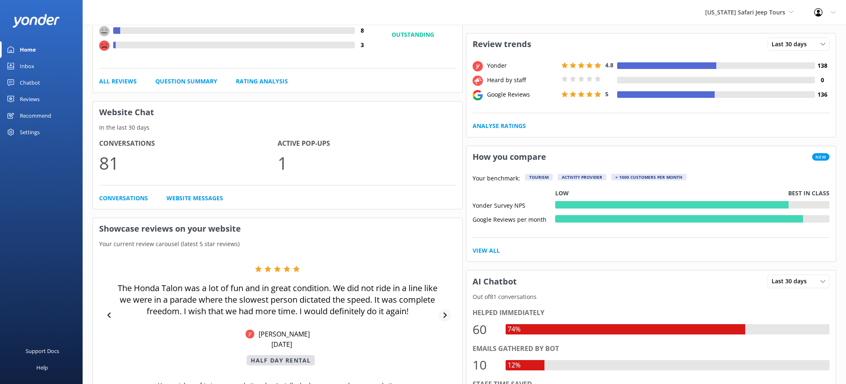
click at [446, 317] on icon at bounding box center [444, 315] width 5 height 5
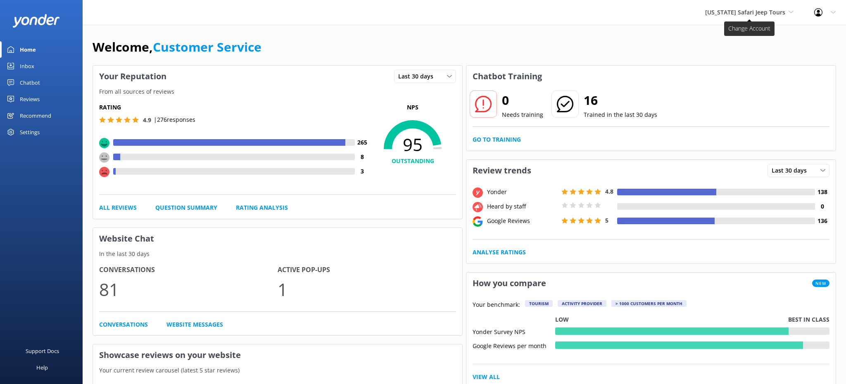
click at [762, 9] on span "[US_STATE] Safari Jeep Tours" at bounding box center [745, 12] width 80 height 8
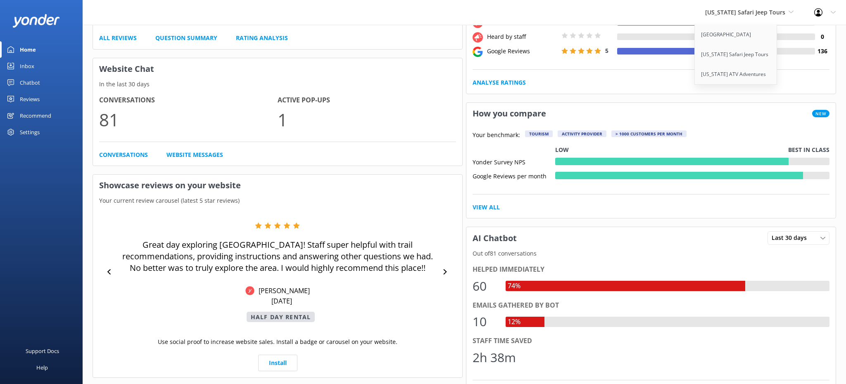
scroll to position [211, 0]
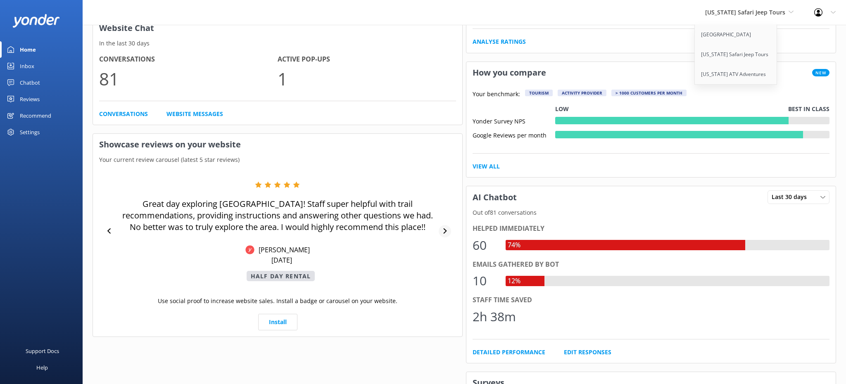
click at [447, 234] on div at bounding box center [445, 231] width 12 height 12
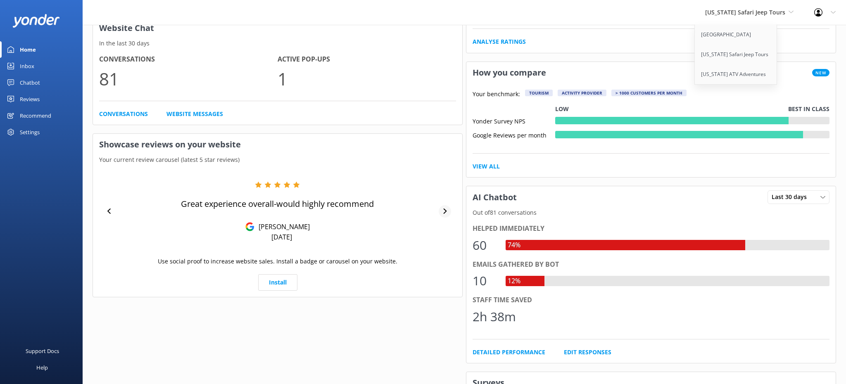
click at [447, 213] on icon at bounding box center [444, 211] width 5 height 5
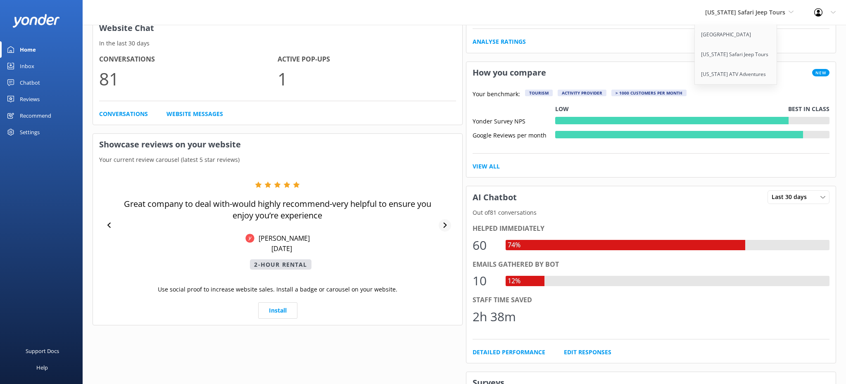
click at [444, 223] on icon at bounding box center [444, 225] width 3 height 5
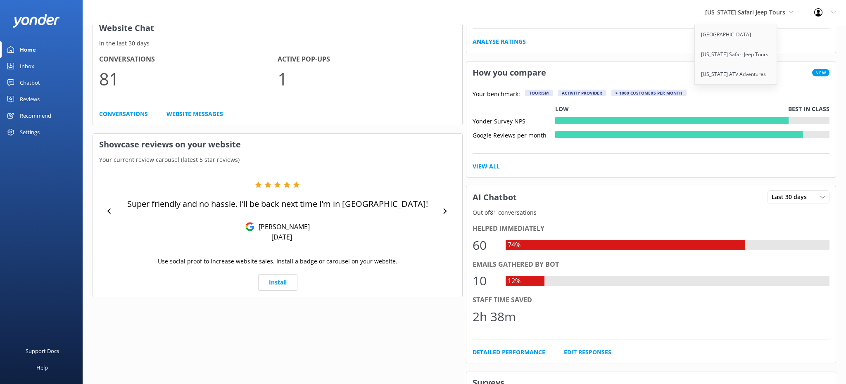
scroll to position [208, 0]
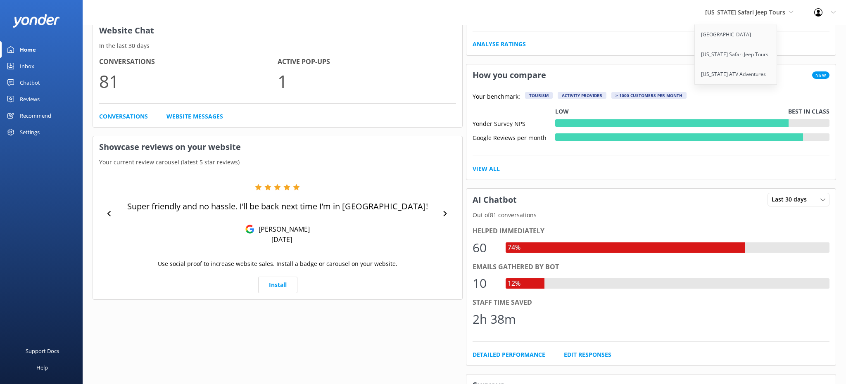
click at [444, 218] on div at bounding box center [445, 214] width 12 height 12
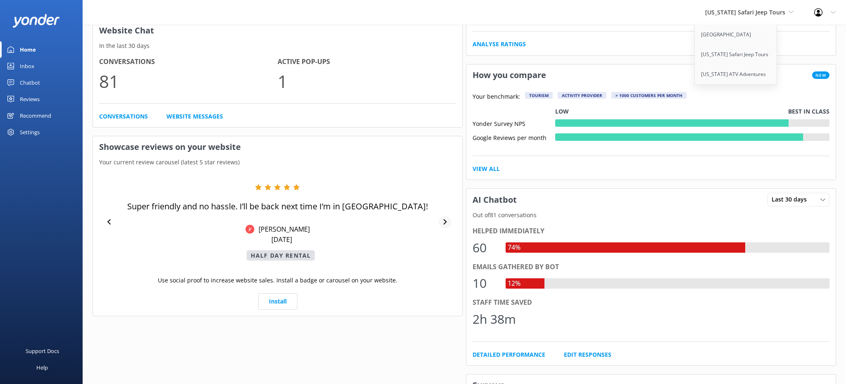
click at [444, 218] on div at bounding box center [445, 222] width 12 height 12
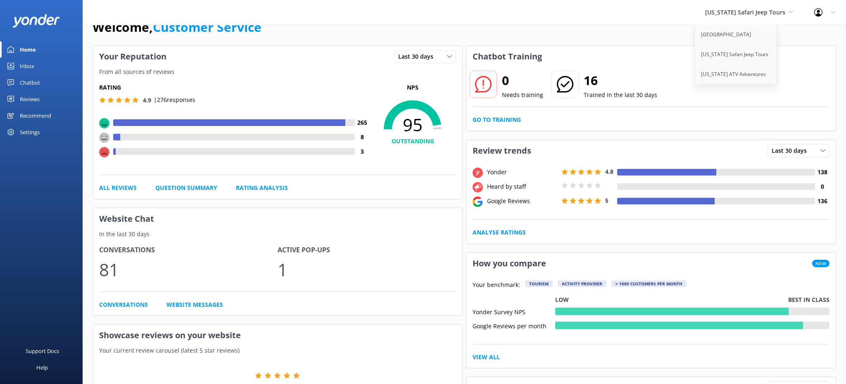
scroll to position [0, 0]
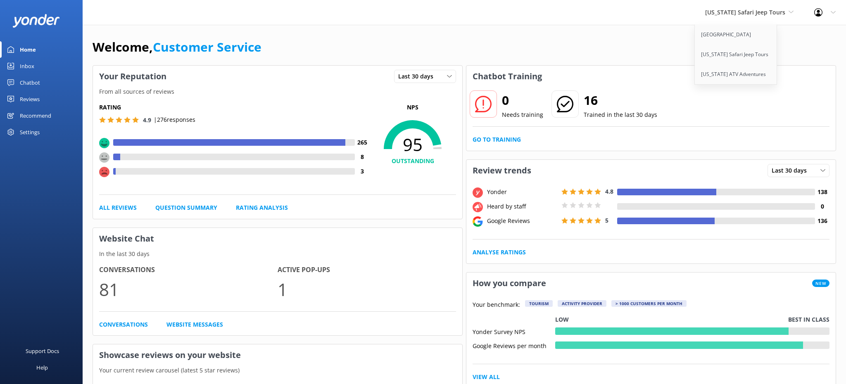
click at [24, 98] on div "Reviews" at bounding box center [30, 99] width 20 height 17
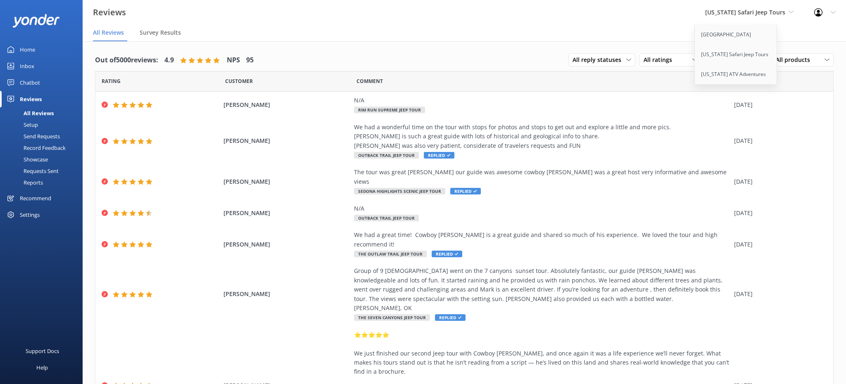
click at [501, 41] on div "Reviews Arizona Safari Jeep Tours Sedona Off-Road Center Arizona Safari Jeep To…" at bounding box center [423, 21] width 846 height 42
click at [744, 50] on link "[US_STATE] Safari Jeep Tours" at bounding box center [736, 55] width 83 height 20
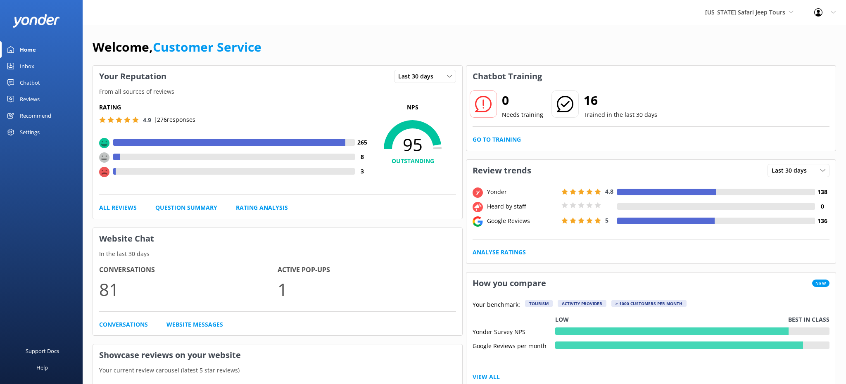
drag, startPoint x: 54, startPoint y: 95, endPoint x: 36, endPoint y: 98, distance: 18.4
click at [54, 95] on link "Reviews" at bounding box center [41, 99] width 83 height 17
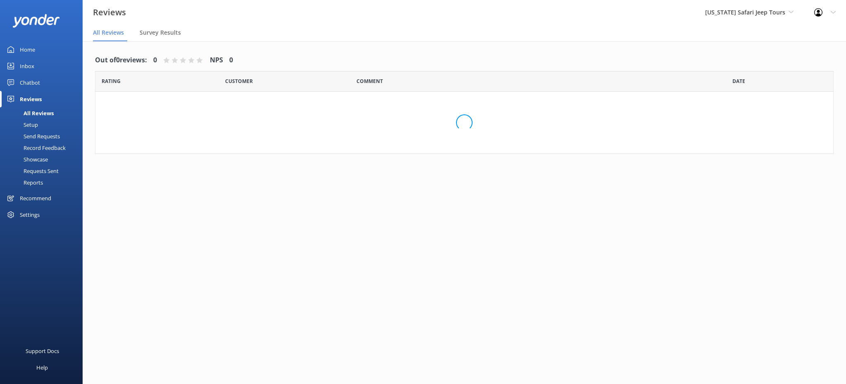
click at [34, 98] on div "Reviews" at bounding box center [31, 99] width 22 height 17
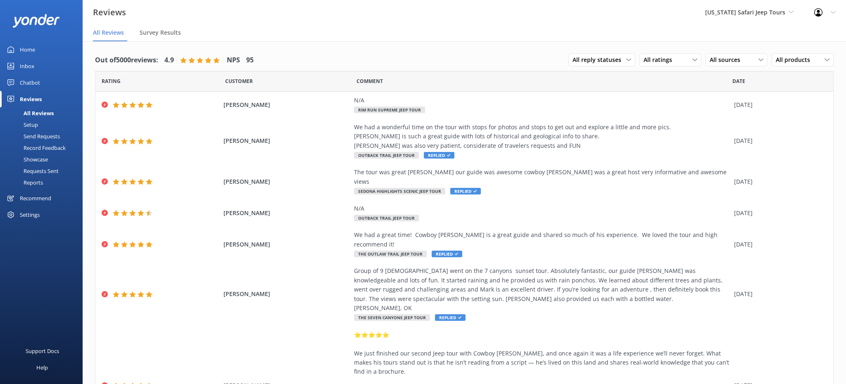
click at [31, 124] on div "Setup" at bounding box center [21, 125] width 33 height 12
click at [48, 113] on div "All Reviews" at bounding box center [29, 113] width 49 height 12
click at [756, 9] on span "[US_STATE] Safari Jeep Tours" at bounding box center [745, 12] width 80 height 8
click at [743, 39] on link "[GEOGRAPHIC_DATA]" at bounding box center [736, 35] width 83 height 20
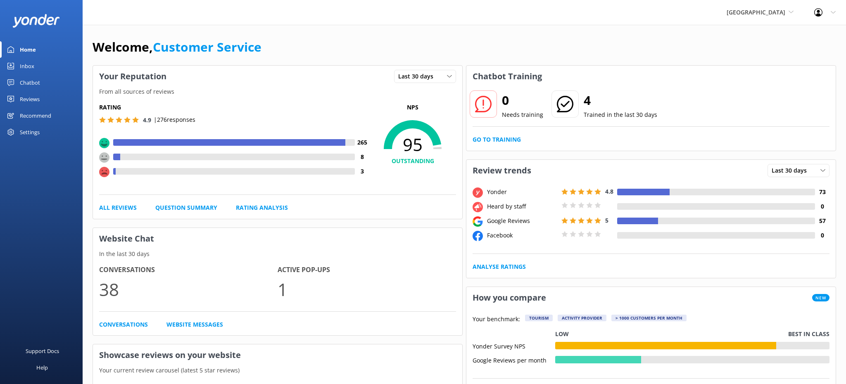
click at [27, 97] on div "Reviews" at bounding box center [30, 99] width 20 height 17
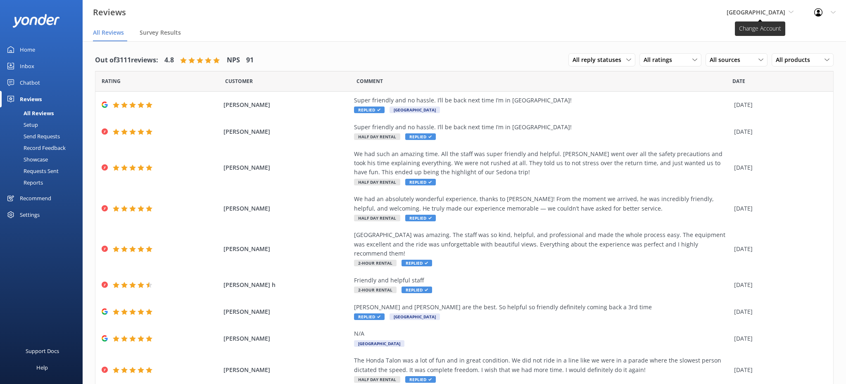
click at [763, 14] on span "[GEOGRAPHIC_DATA]" at bounding box center [756, 12] width 59 height 8
click at [743, 78] on link "[US_STATE] ATV Adventures" at bounding box center [757, 74] width 83 height 20
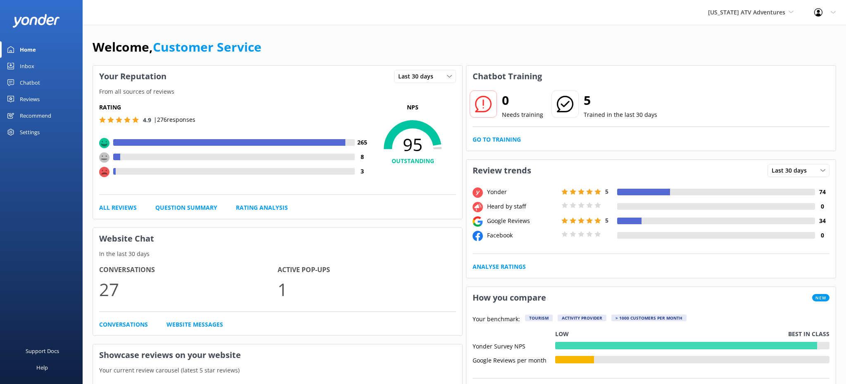
click at [31, 97] on div "Reviews" at bounding box center [30, 99] width 20 height 17
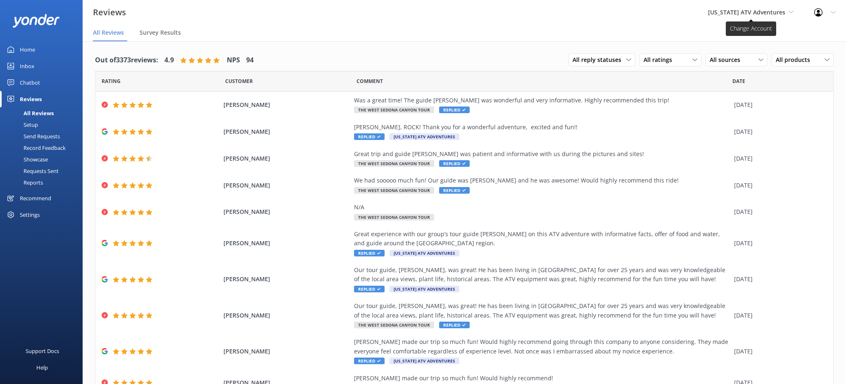
click at [784, 12] on span "[US_STATE] ATV Adventures" at bounding box center [746, 12] width 77 height 8
click at [741, 36] on link "[GEOGRAPHIC_DATA]" at bounding box center [739, 35] width 83 height 20
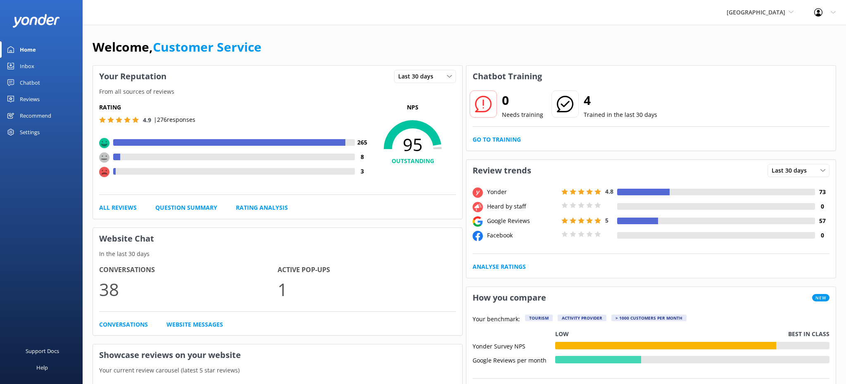
drag, startPoint x: 28, startPoint y: 102, endPoint x: 36, endPoint y: 101, distance: 7.1
click at [28, 102] on div "Reviews" at bounding box center [30, 99] width 20 height 17
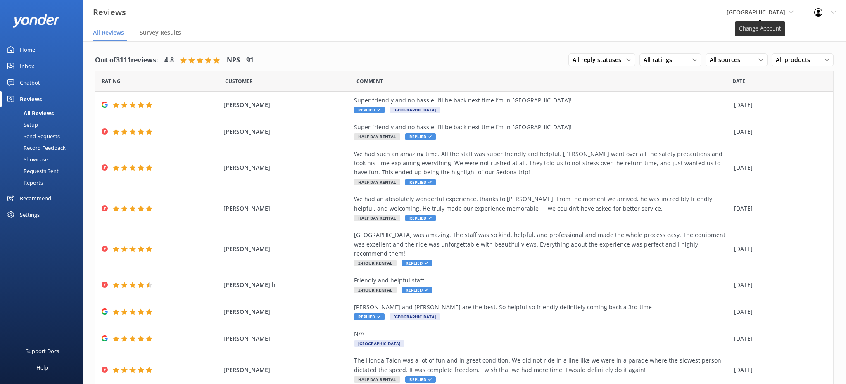
click at [768, 11] on span "[GEOGRAPHIC_DATA]" at bounding box center [756, 12] width 59 height 8
click at [730, 56] on link "[US_STATE] Safari Jeep Tours" at bounding box center [757, 55] width 83 height 20
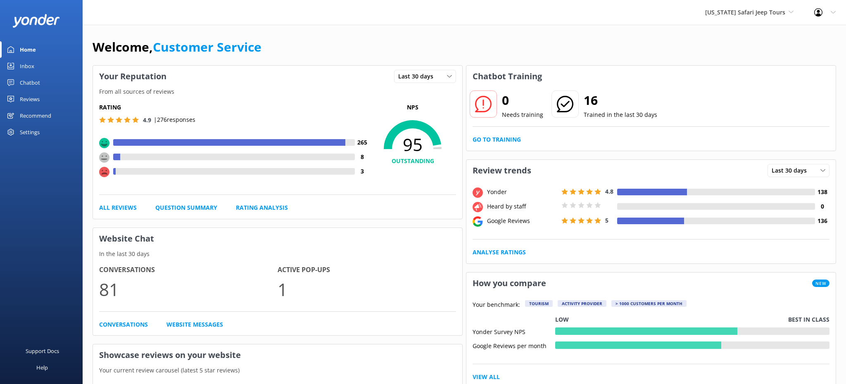
click at [31, 101] on div "Reviews" at bounding box center [30, 99] width 20 height 17
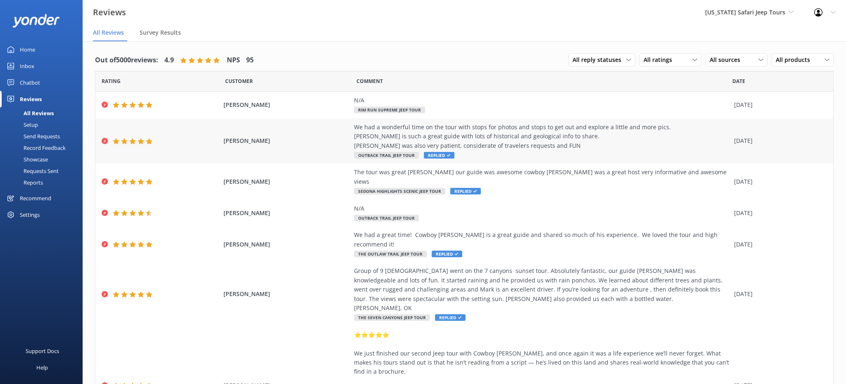
click at [551, 121] on div "[PERSON_NAME] We had a wonderful time on the tour with stops for photos and sto…" at bounding box center [464, 141] width 738 height 45
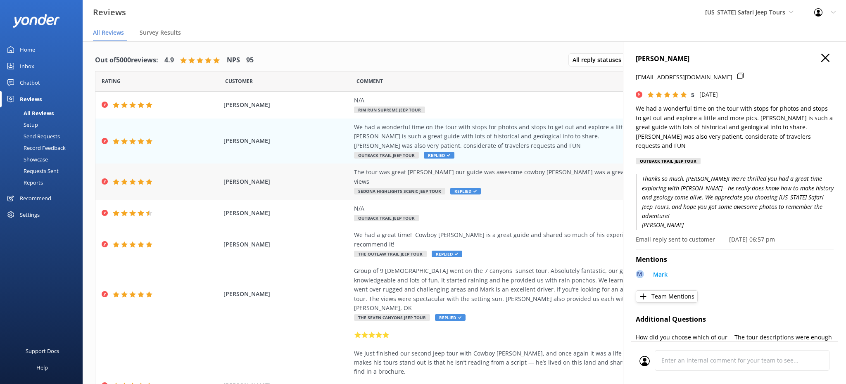
click at [529, 179] on div "The tour was great [PERSON_NAME] our guide was awesome cowboy [PERSON_NAME] was…" at bounding box center [542, 182] width 376 height 28
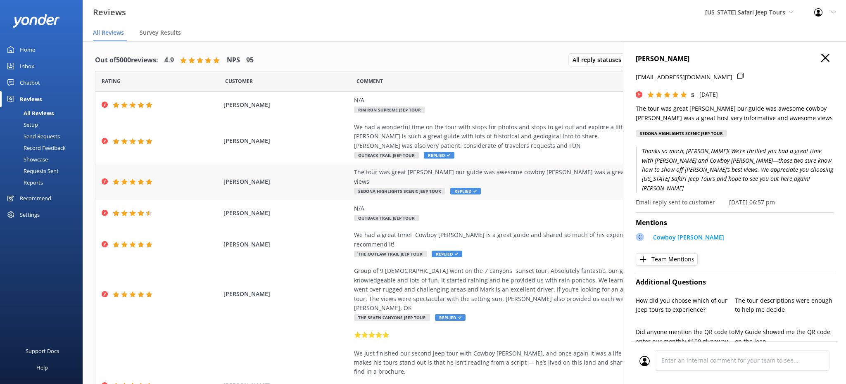
click at [532, 185] on div "The tour was great [PERSON_NAME] our guide was awesome cowboy [PERSON_NAME] was…" at bounding box center [542, 182] width 376 height 28
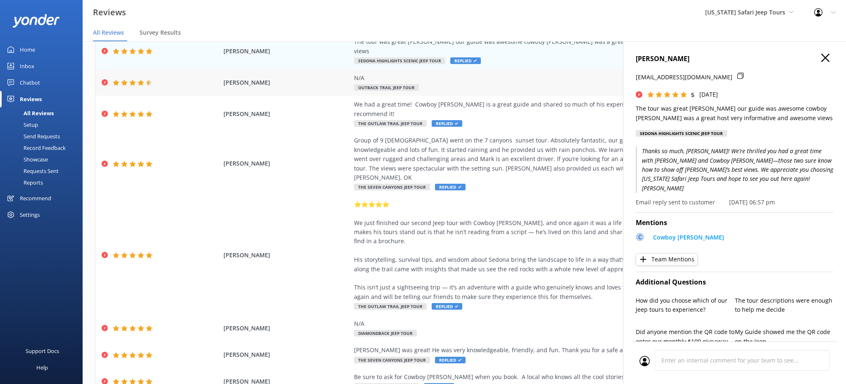
scroll to position [151, 0]
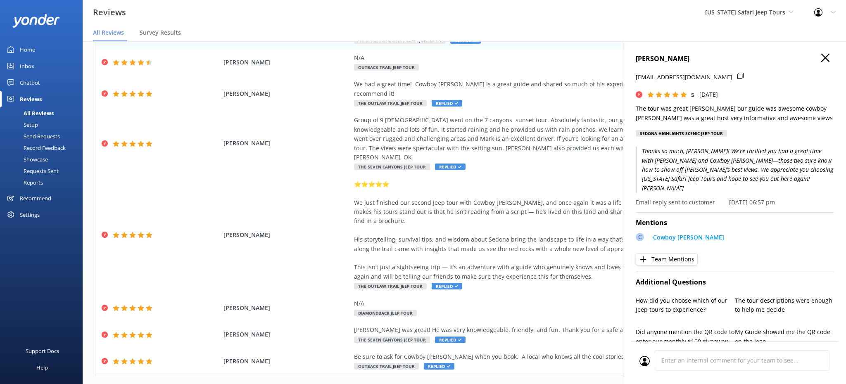
click at [828, 56] on use "button" at bounding box center [825, 58] width 8 height 8
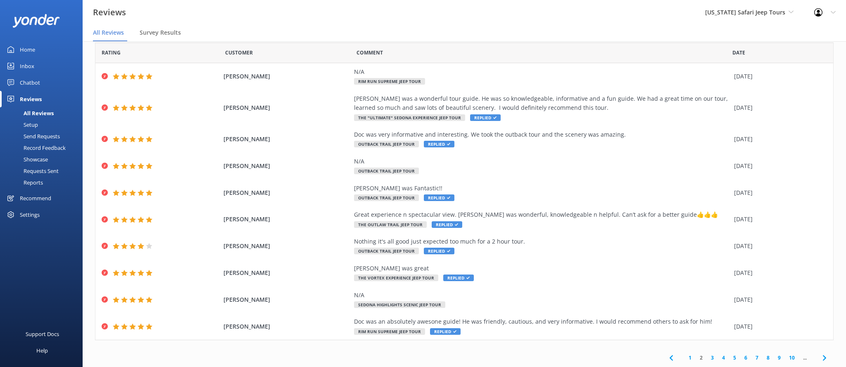
scroll to position [17, 0]
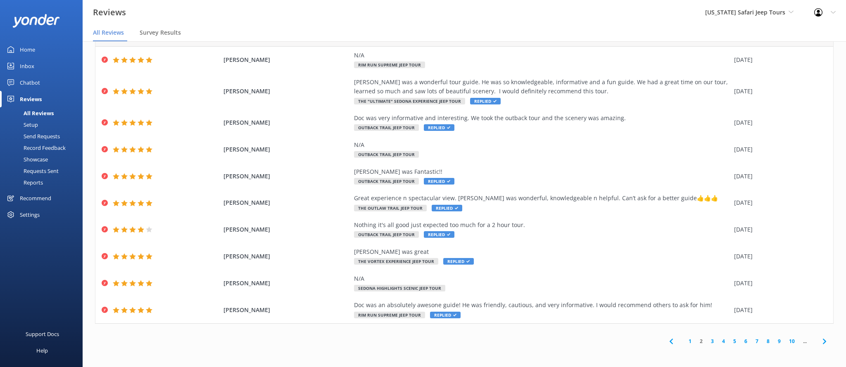
click at [826, 342] on use at bounding box center [823, 341] width 3 height 5
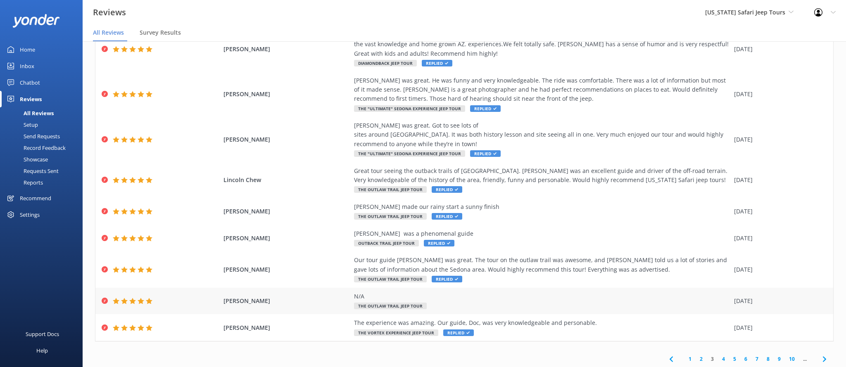
scroll to position [121, 0]
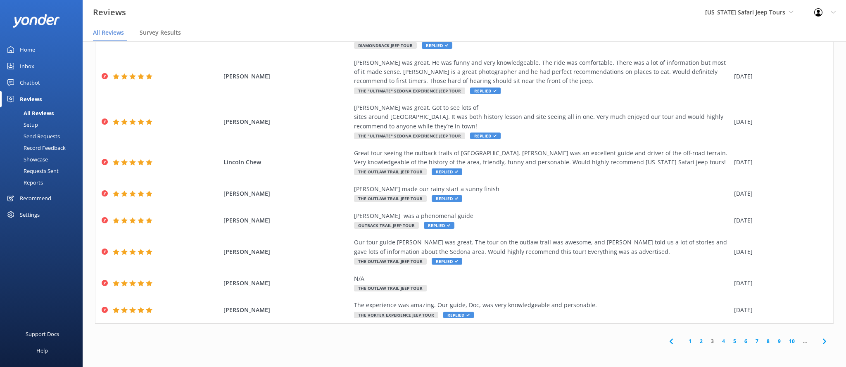
click at [822, 346] on icon at bounding box center [824, 342] width 10 height 10
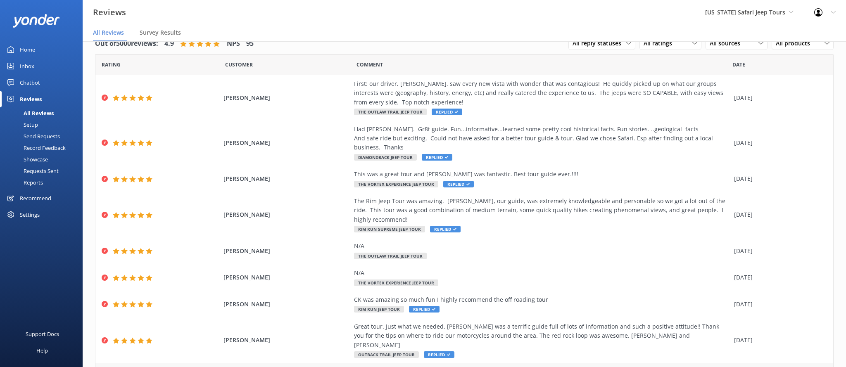
scroll to position [93, 0]
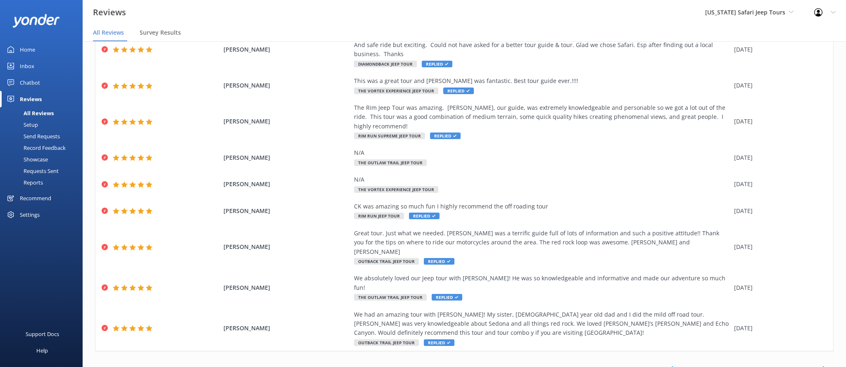
click at [827, 364] on icon at bounding box center [824, 369] width 10 height 10
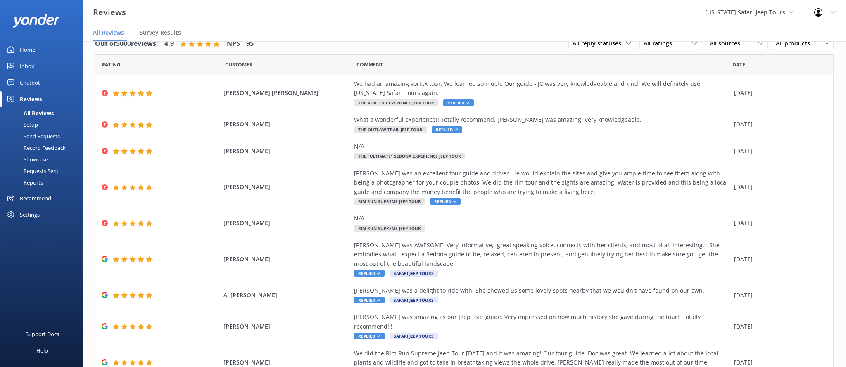
scroll to position [75, 0]
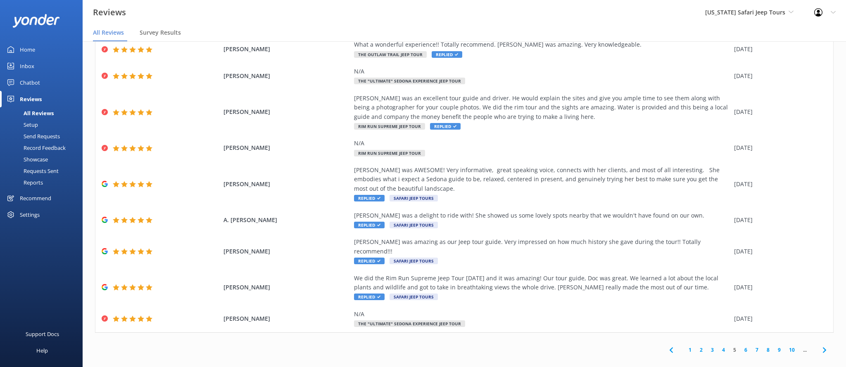
click at [828, 345] on icon at bounding box center [824, 350] width 10 height 10
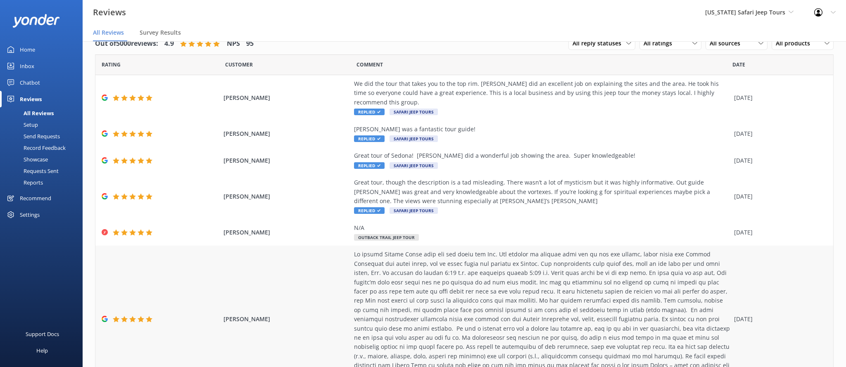
scroll to position [177, 0]
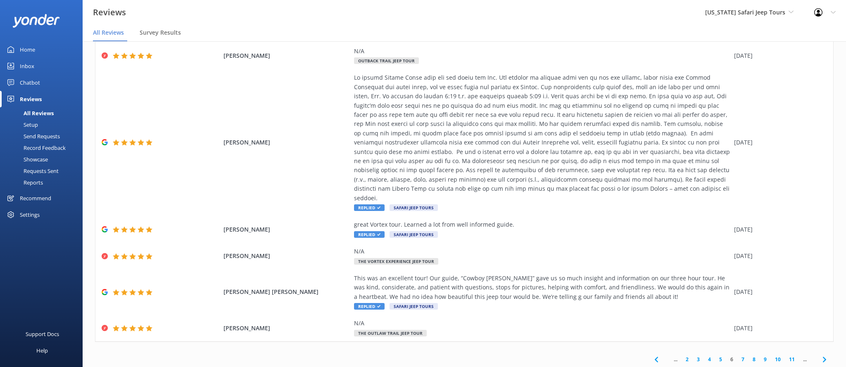
click at [825, 357] on use at bounding box center [823, 359] width 3 height 5
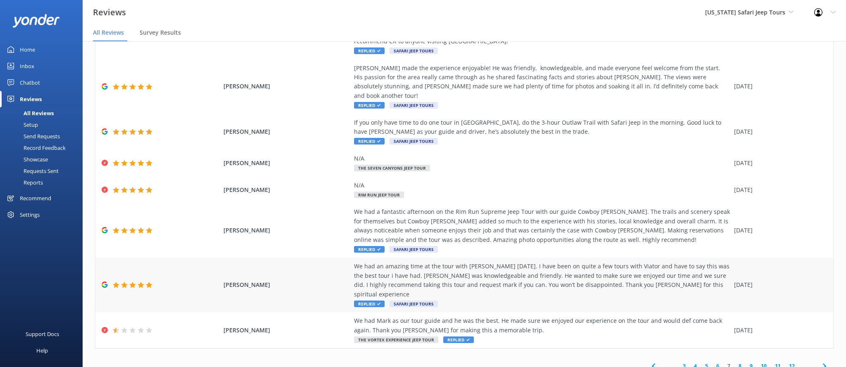
scroll to position [158, 0]
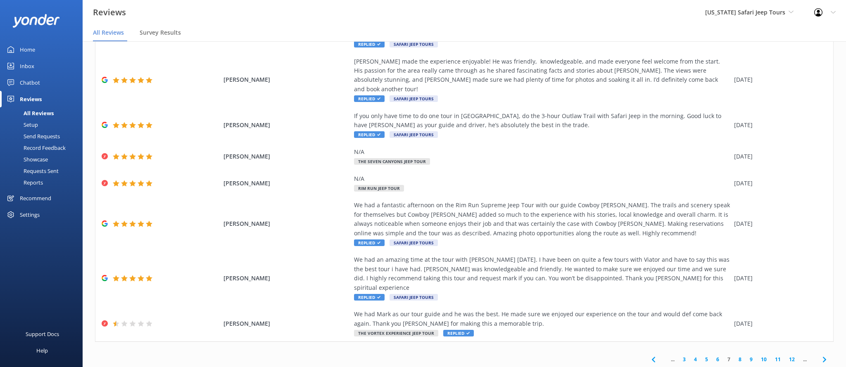
click at [823, 357] on use at bounding box center [823, 359] width 3 height 5
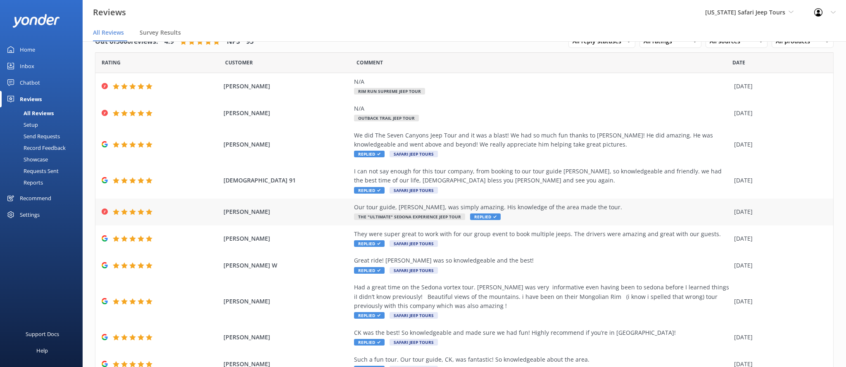
scroll to position [57, 0]
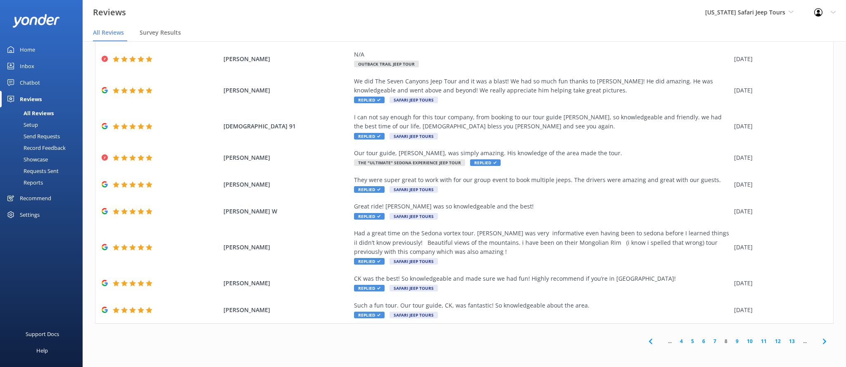
click at [820, 341] on icon at bounding box center [824, 342] width 10 height 10
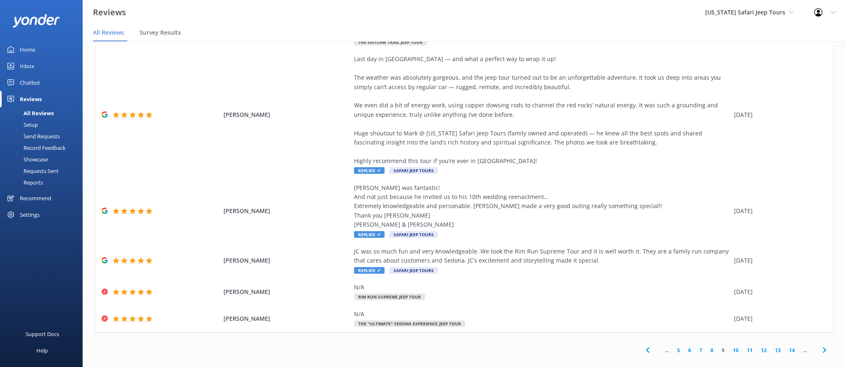
scroll to position [195, 0]
click at [827, 346] on icon at bounding box center [824, 351] width 10 height 10
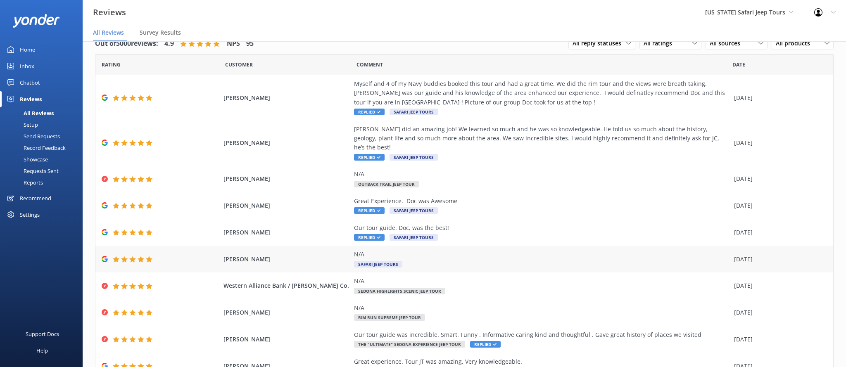
scroll to position [47, 0]
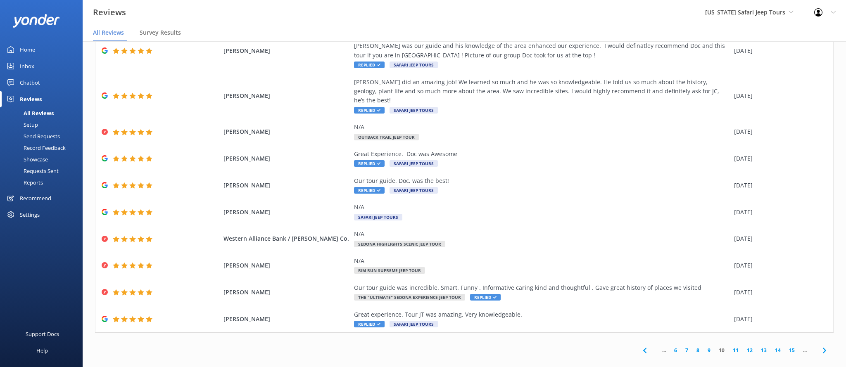
click at [824, 346] on icon at bounding box center [824, 351] width 10 height 10
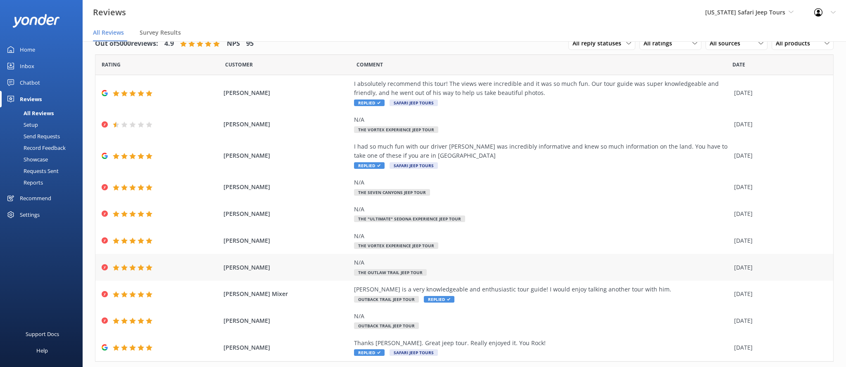
scroll to position [38, 0]
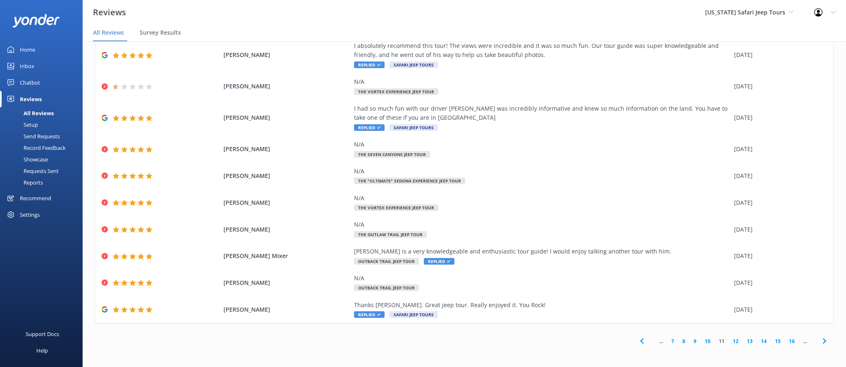
click at [824, 341] on icon at bounding box center [824, 341] width 10 height 10
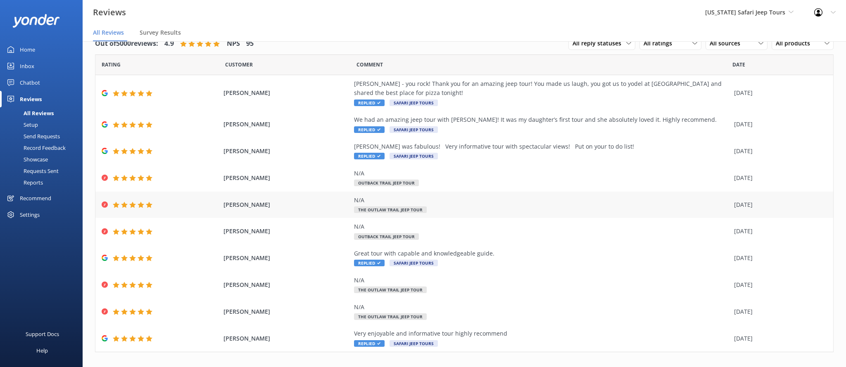
scroll to position [29, 0]
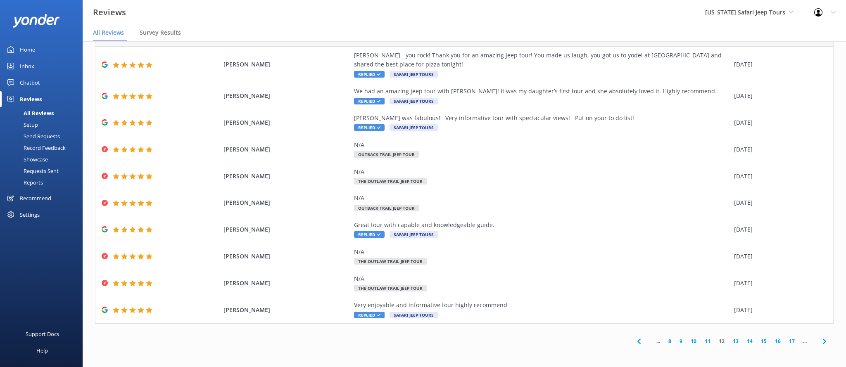
click at [824, 340] on use at bounding box center [823, 341] width 3 height 5
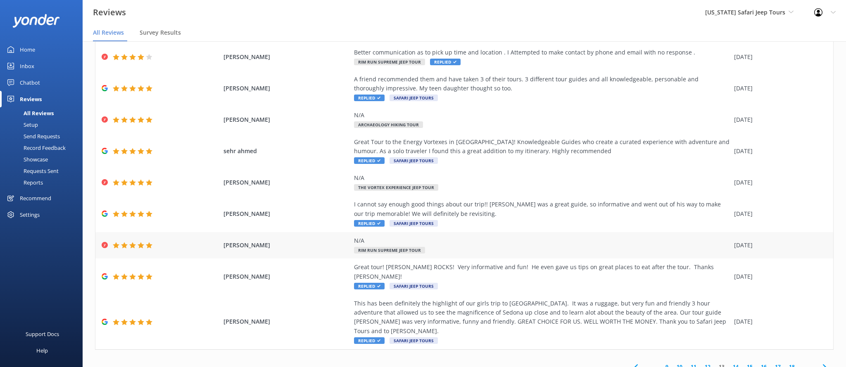
scroll to position [66, 0]
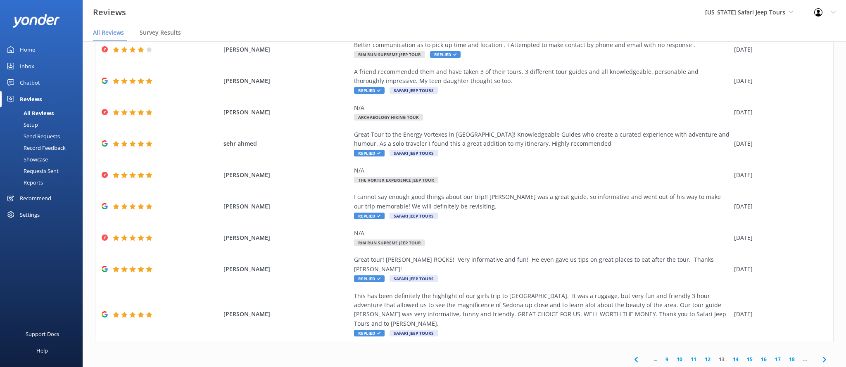
drag, startPoint x: 827, startPoint y: 328, endPoint x: 829, endPoint y: 332, distance: 4.3
click at [827, 355] on icon at bounding box center [824, 360] width 10 height 10
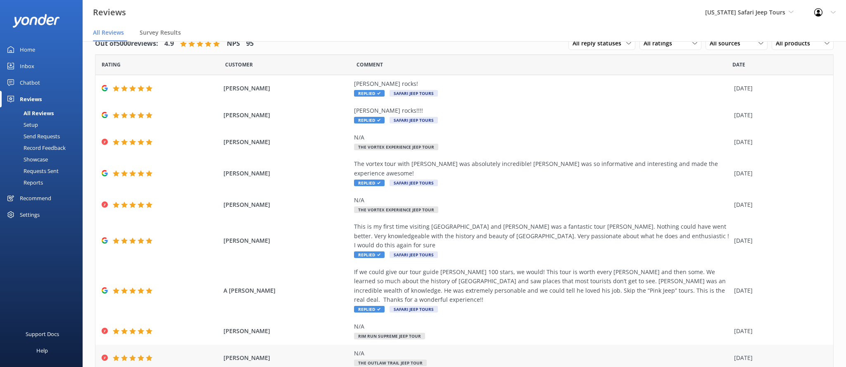
scroll to position [47, 0]
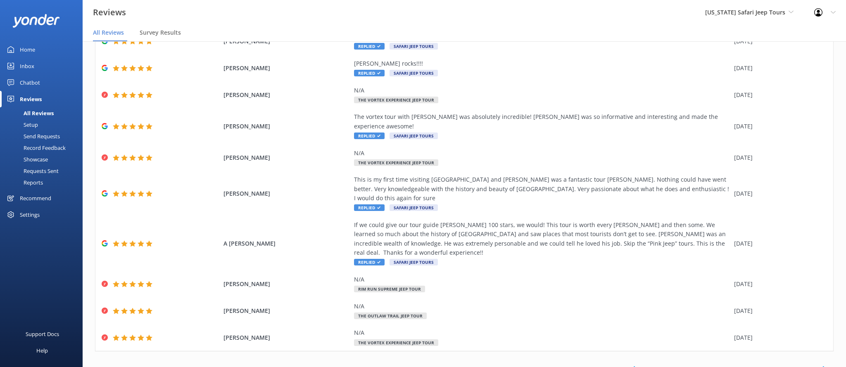
click at [831, 360] on span at bounding box center [824, 369] width 19 height 19
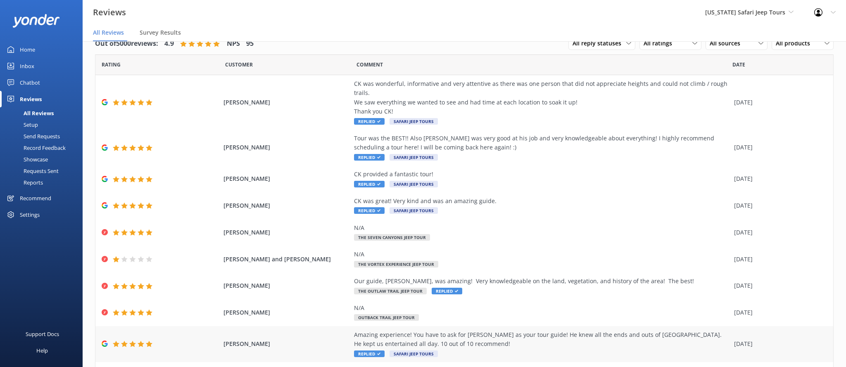
scroll to position [66, 0]
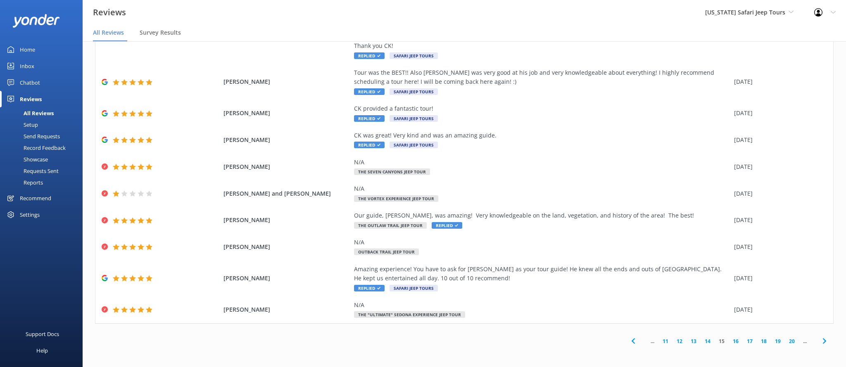
drag, startPoint x: 825, startPoint y: 340, endPoint x: 821, endPoint y: 337, distance: 4.5
click at [824, 340] on icon at bounding box center [824, 341] width 10 height 10
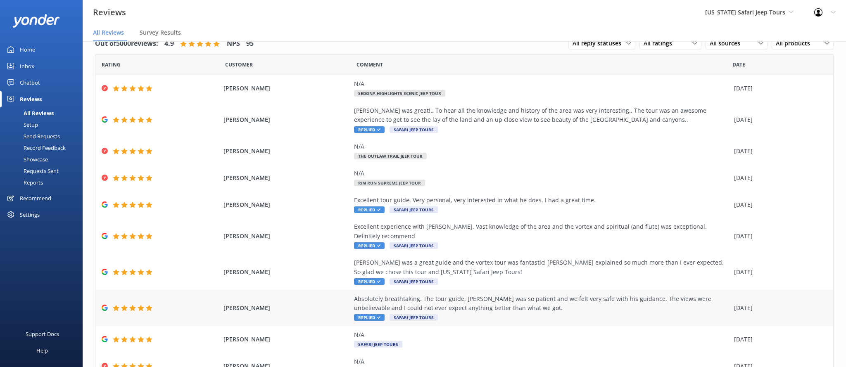
scroll to position [47, 0]
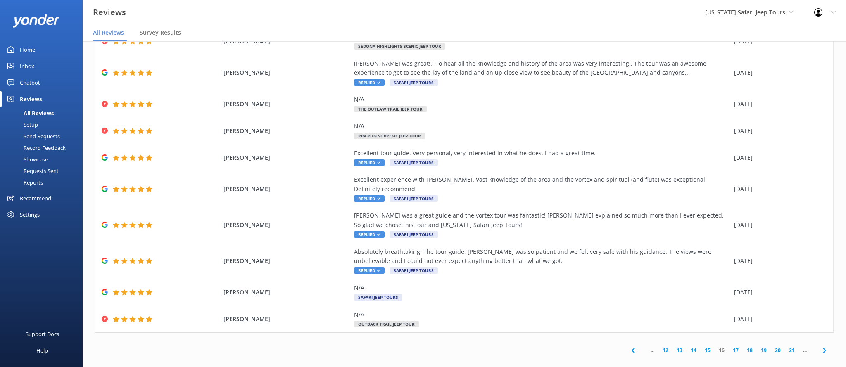
click at [823, 346] on icon at bounding box center [824, 351] width 10 height 10
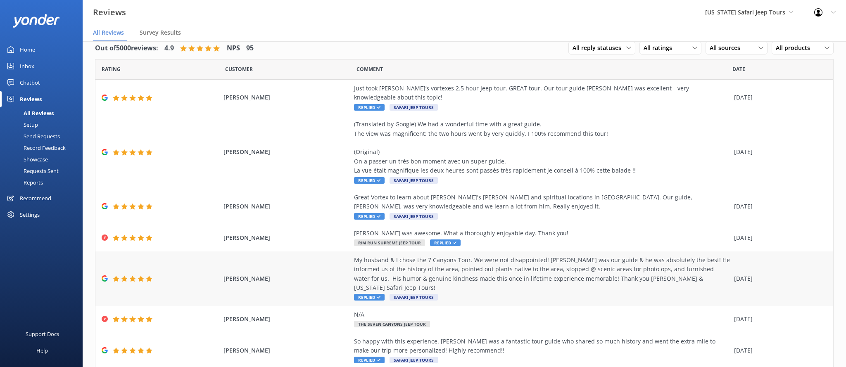
scroll to position [103, 0]
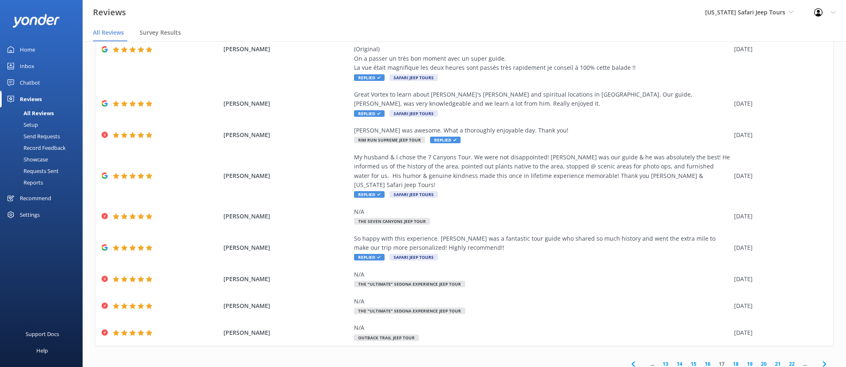
click at [824, 359] on icon at bounding box center [824, 364] width 10 height 10
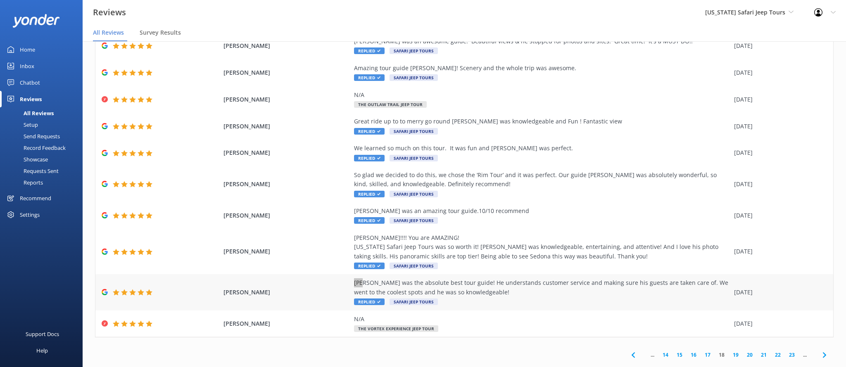
scroll to position [57, 0]
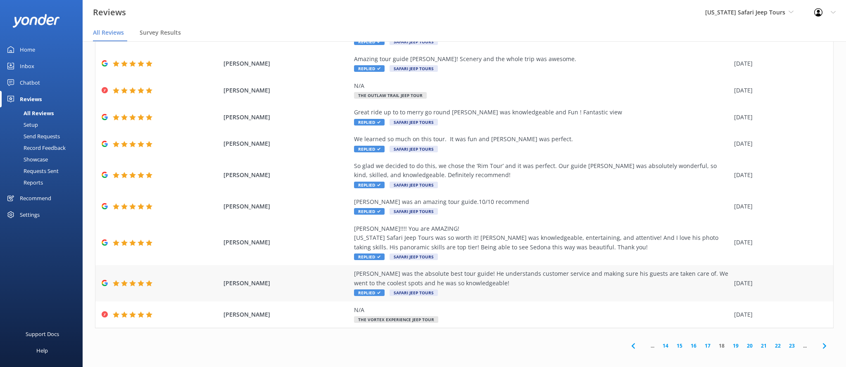
click at [449, 285] on div "[PERSON_NAME] was the absolute best tour guide! He understands customer service…" at bounding box center [542, 278] width 376 height 19
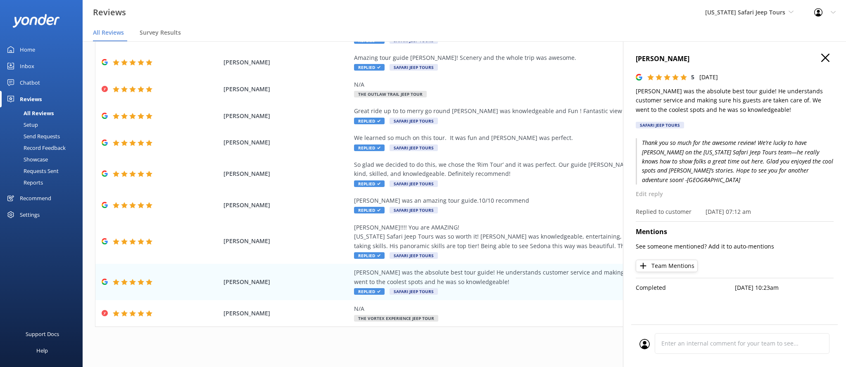
scroll to position [13, 0]
click at [829, 60] on icon "button" at bounding box center [825, 58] width 8 height 8
